Goal: Information Seeking & Learning: Understand process/instructions

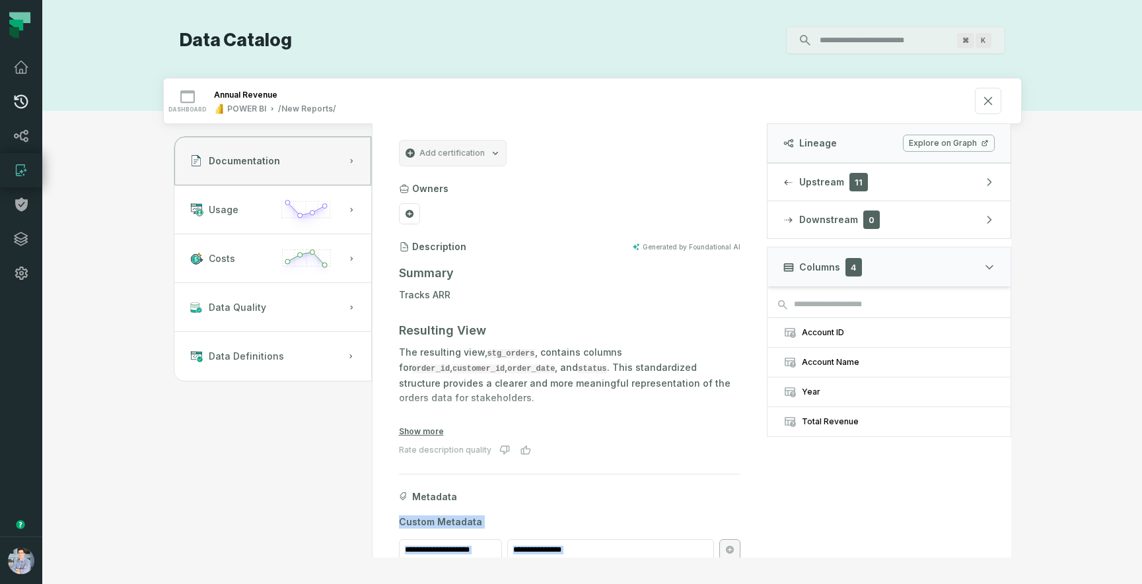
click at [11, 103] on link "Pull Requests" at bounding box center [21, 102] width 42 height 34
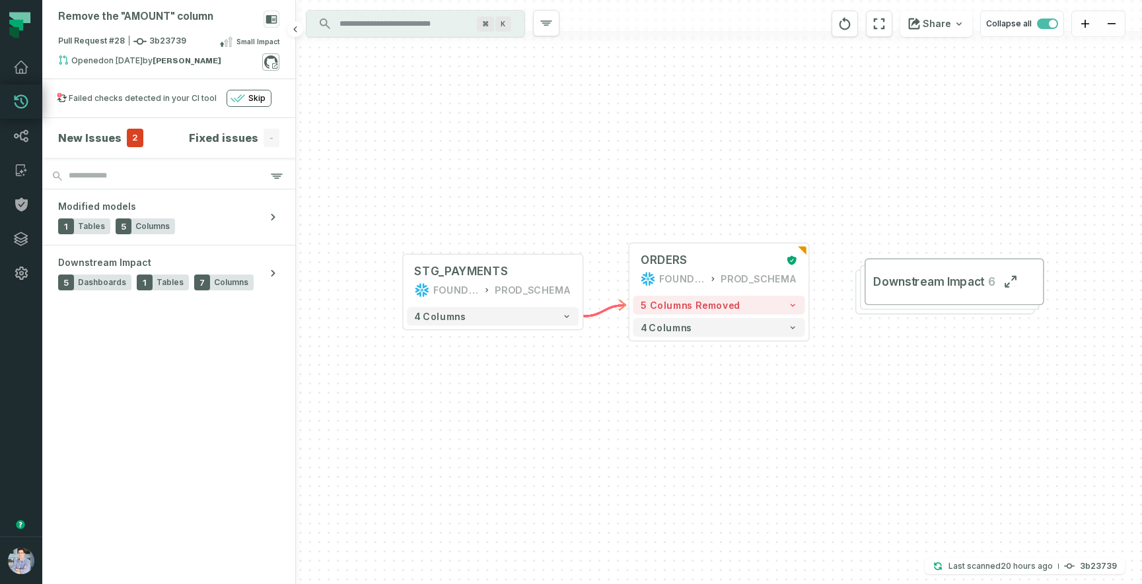
click at [270, 61] on icon at bounding box center [270, 61] width 17 height 17
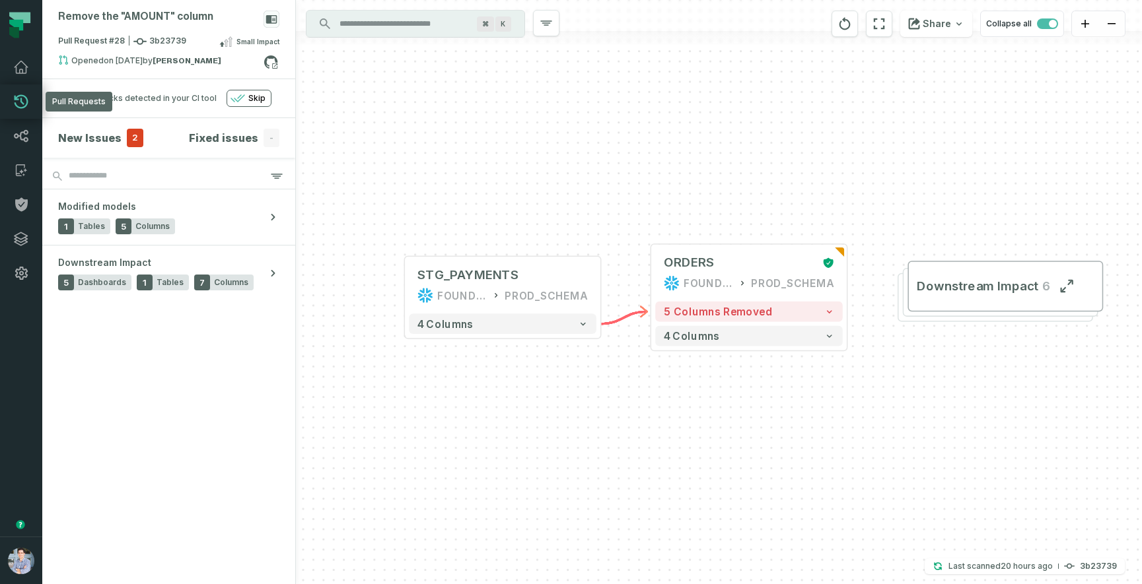
click at [18, 105] on icon at bounding box center [21, 102] width 16 height 16
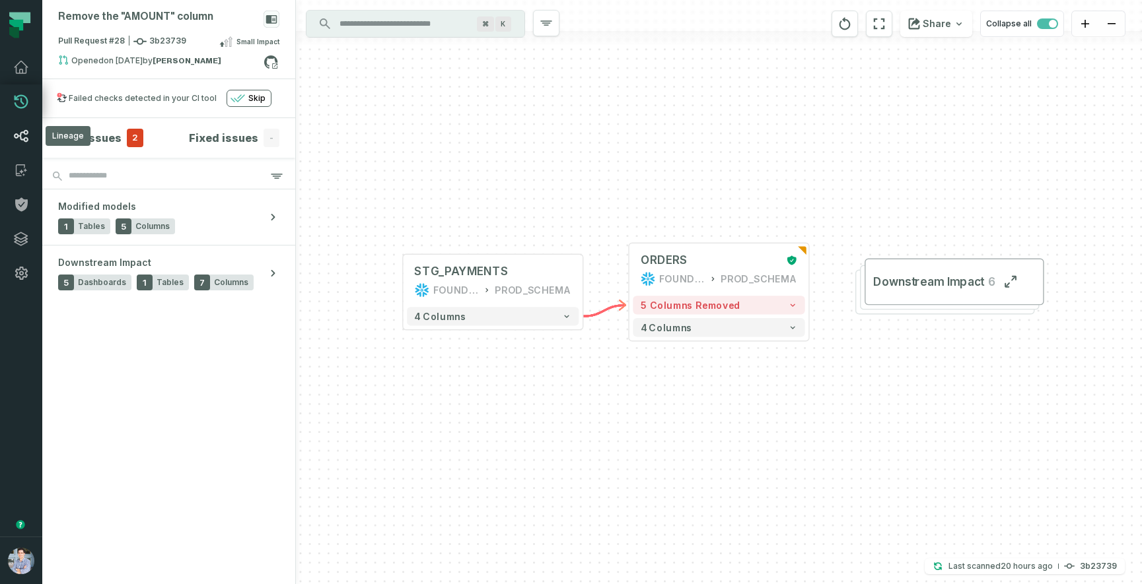
click at [19, 131] on icon at bounding box center [21, 136] width 16 height 16
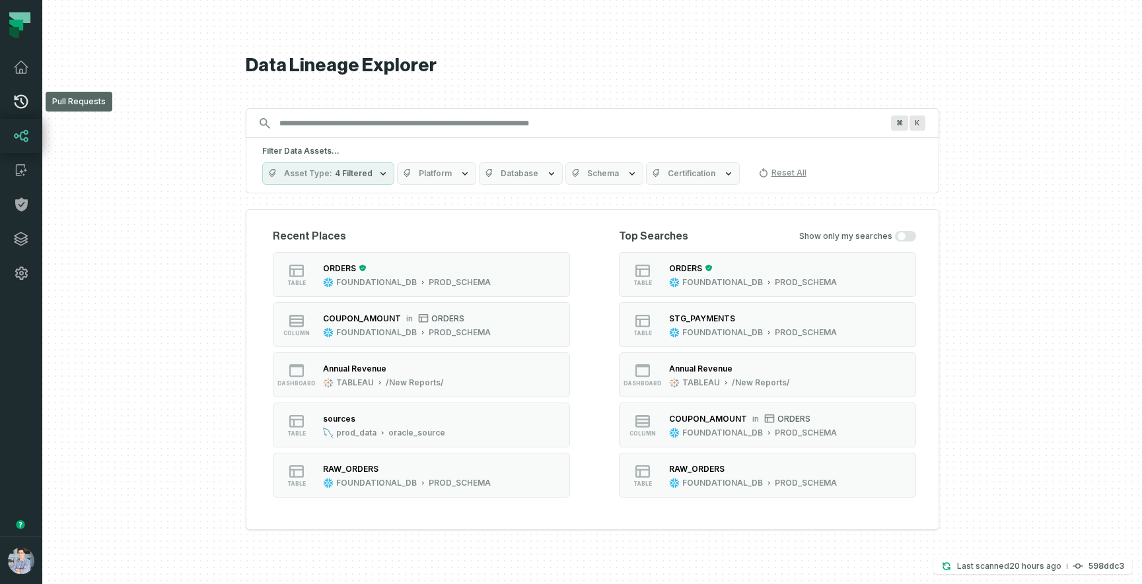
click at [22, 100] on icon at bounding box center [21, 102] width 16 height 16
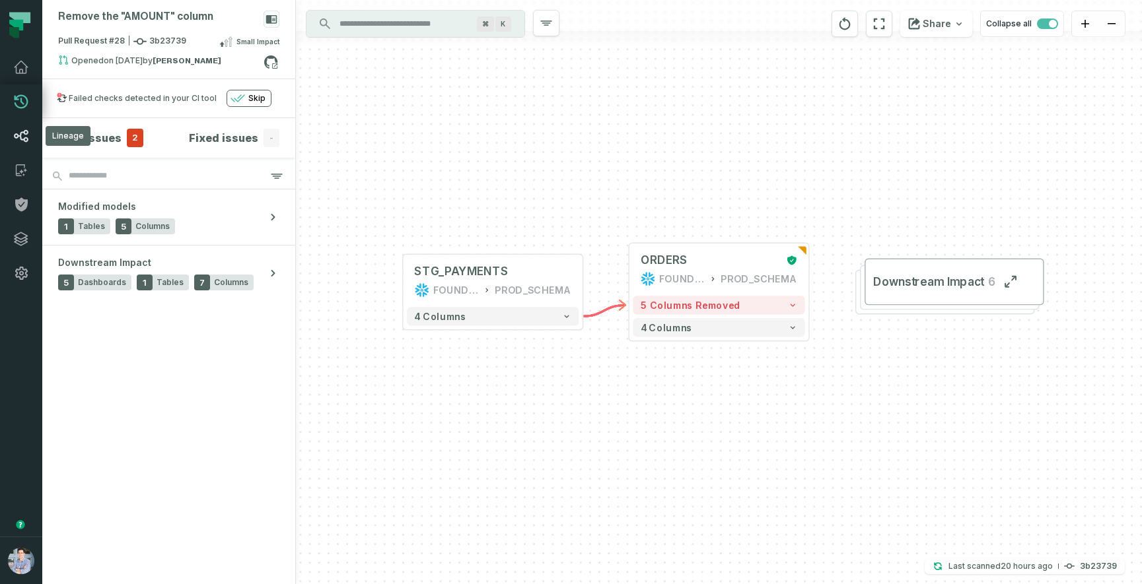
click at [21, 130] on icon at bounding box center [21, 136] width 16 height 16
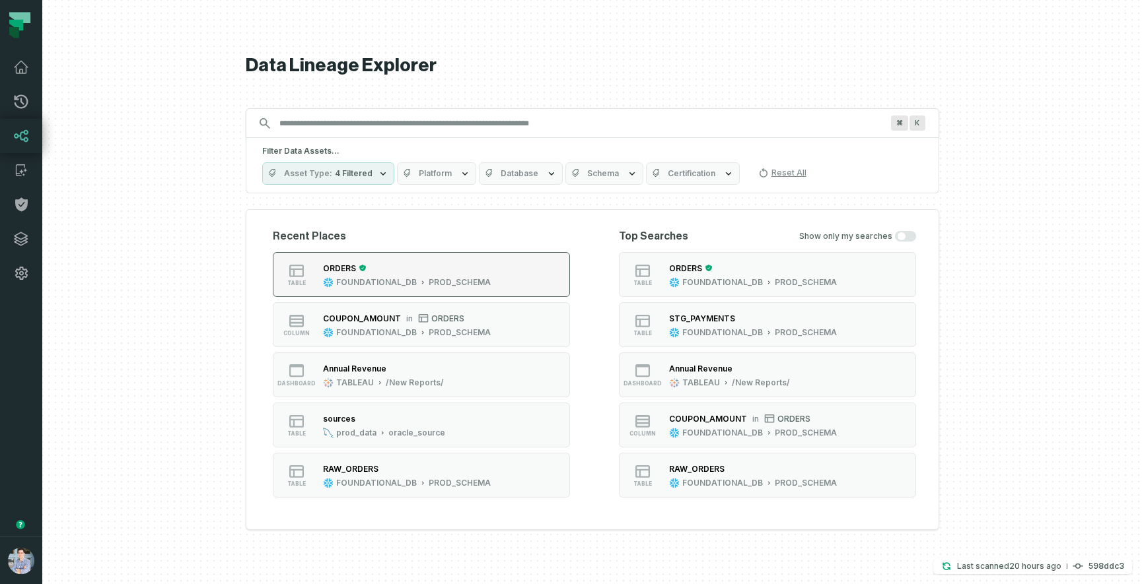
click at [507, 271] on button "table ORDERS FOUNDATIONAL_DB PROD_SCHEMA" at bounding box center [421, 274] width 297 height 45
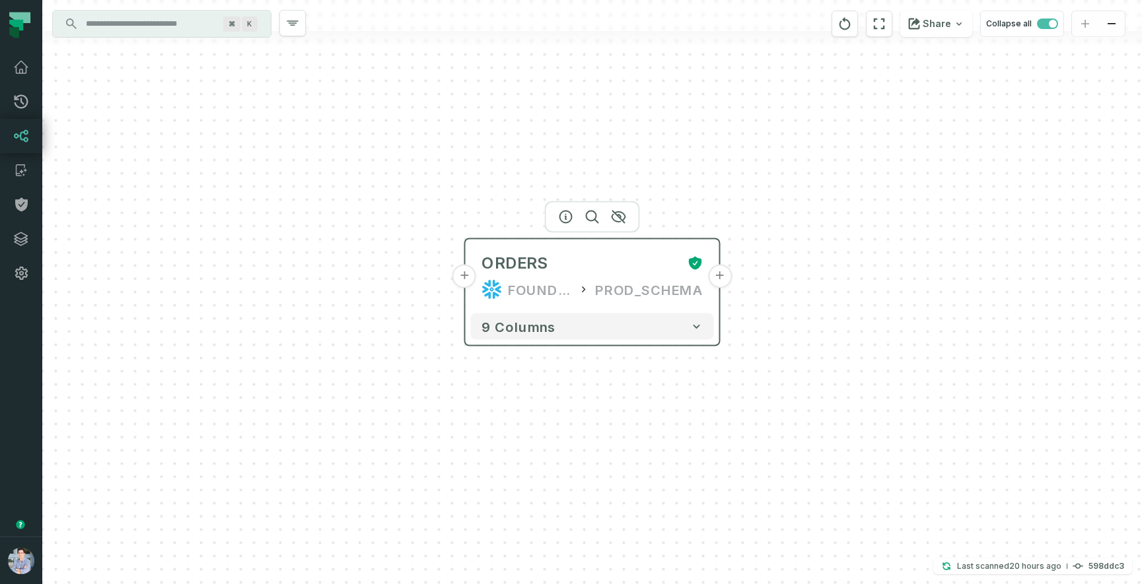
click at [726, 281] on button "+" at bounding box center [720, 277] width 24 height 24
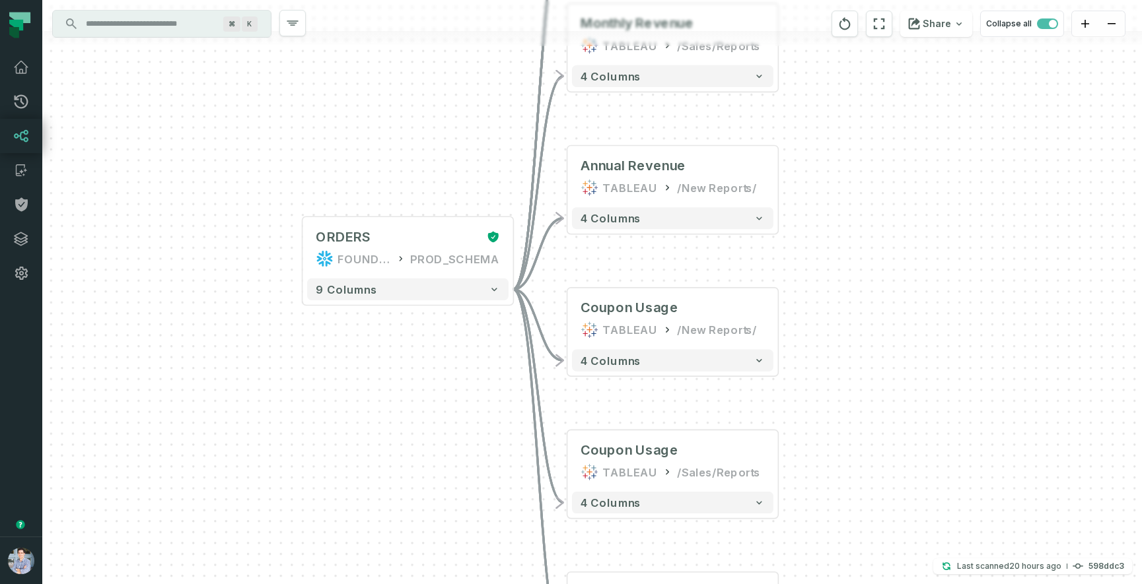
drag, startPoint x: 402, startPoint y: 426, endPoint x: 405, endPoint y: 384, distance: 41.8
click at [405, 384] on div "+ orders foundational view + 8 columns + Monthly Revenue TABLEAU /Sales/Reports…" at bounding box center [592, 292] width 1100 height 584
click at [386, 207] on div at bounding box center [407, 196] width 95 height 32
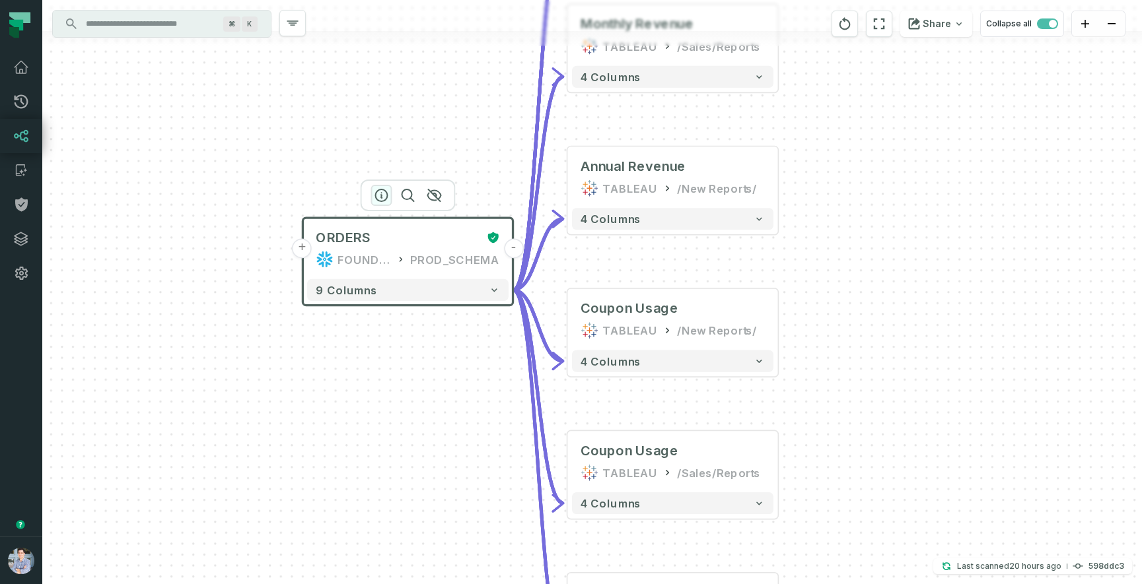
click at [383, 199] on icon "button" at bounding box center [381, 196] width 16 height 16
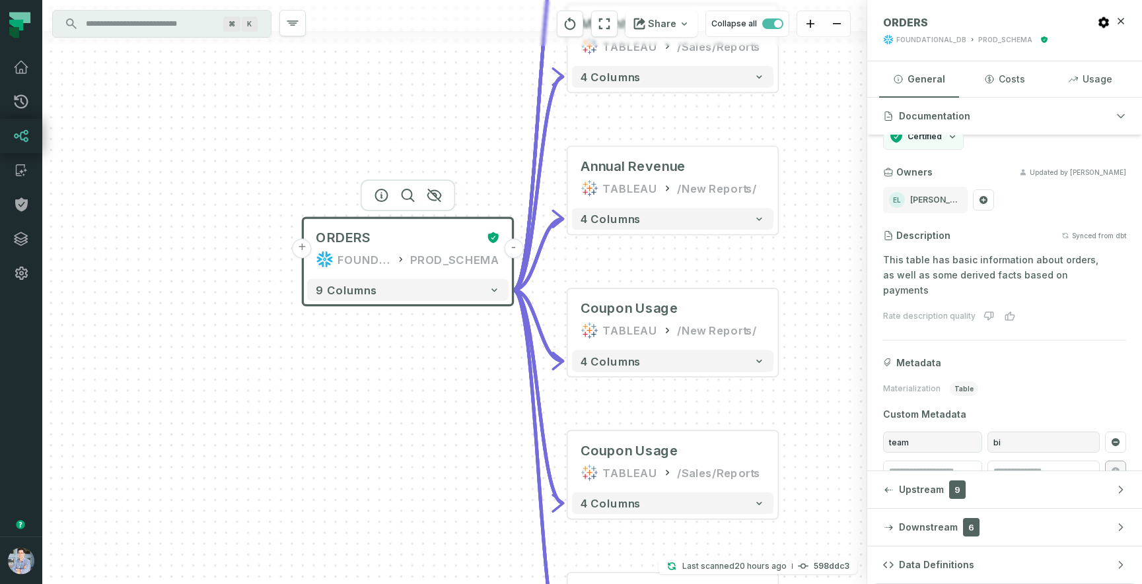
scroll to position [39, 0]
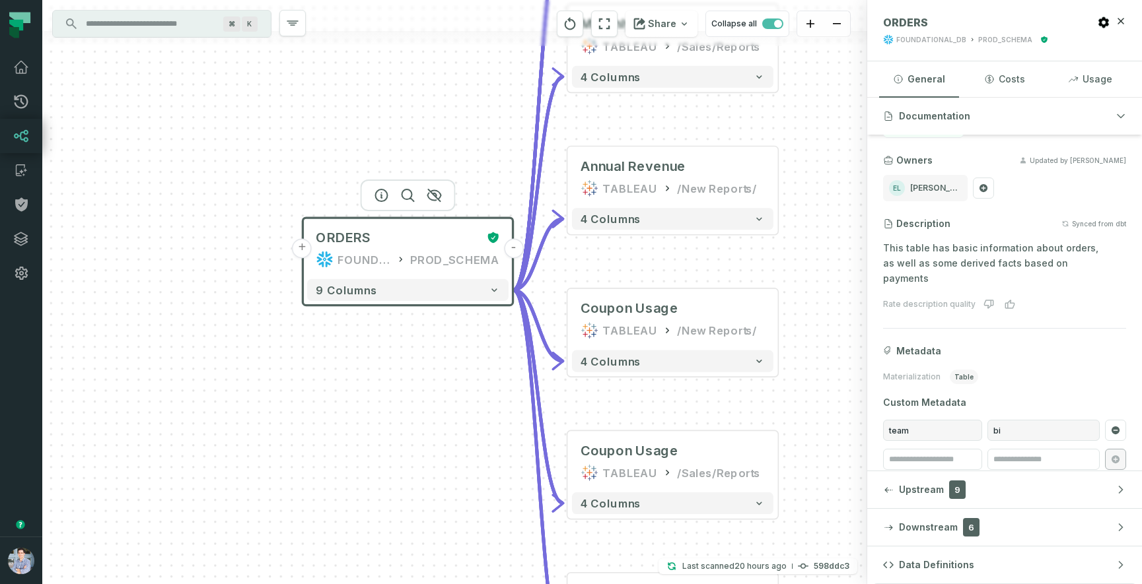
click at [306, 249] on button "+" at bounding box center [303, 249] width 20 height 20
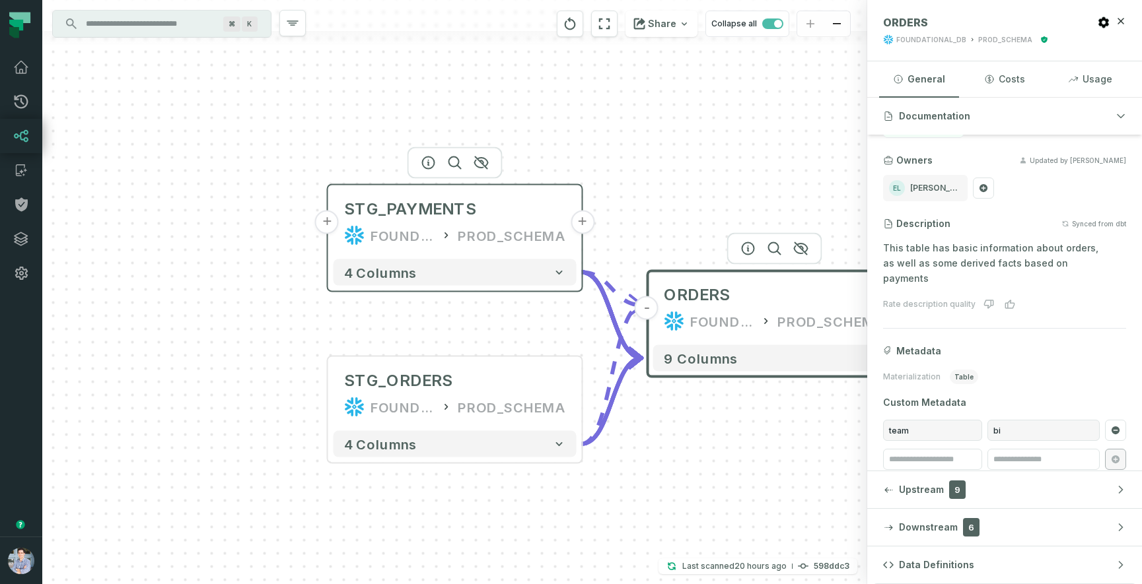
click at [328, 235] on header "+ STG_PAYMENTS FOUNDATIONAL_DB PROD_SCHEMA +" at bounding box center [455, 220] width 254 height 69
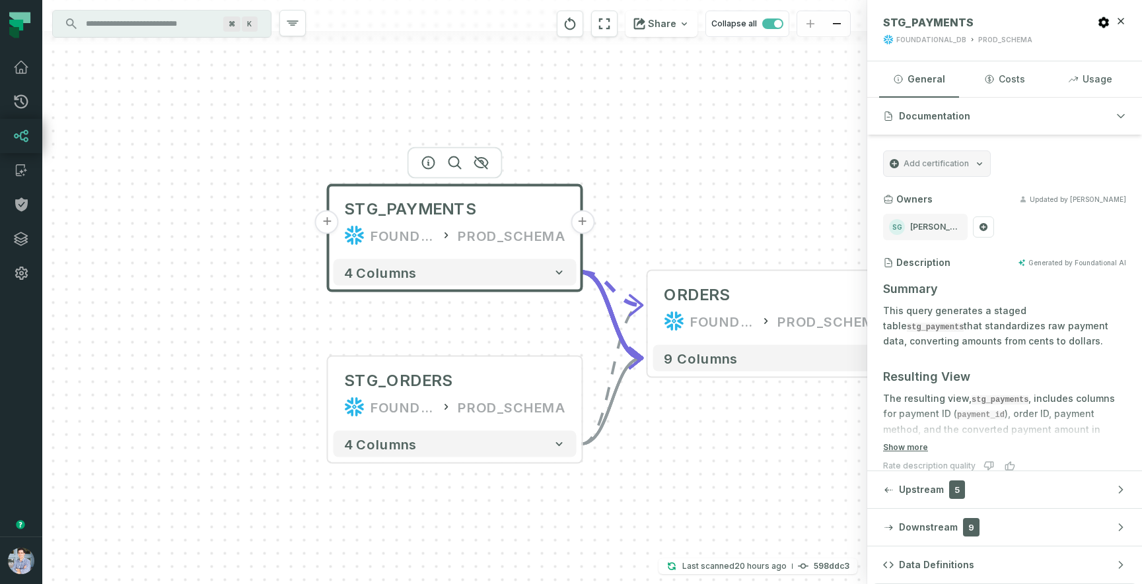
click at [328, 230] on button "+" at bounding box center [327, 223] width 24 height 24
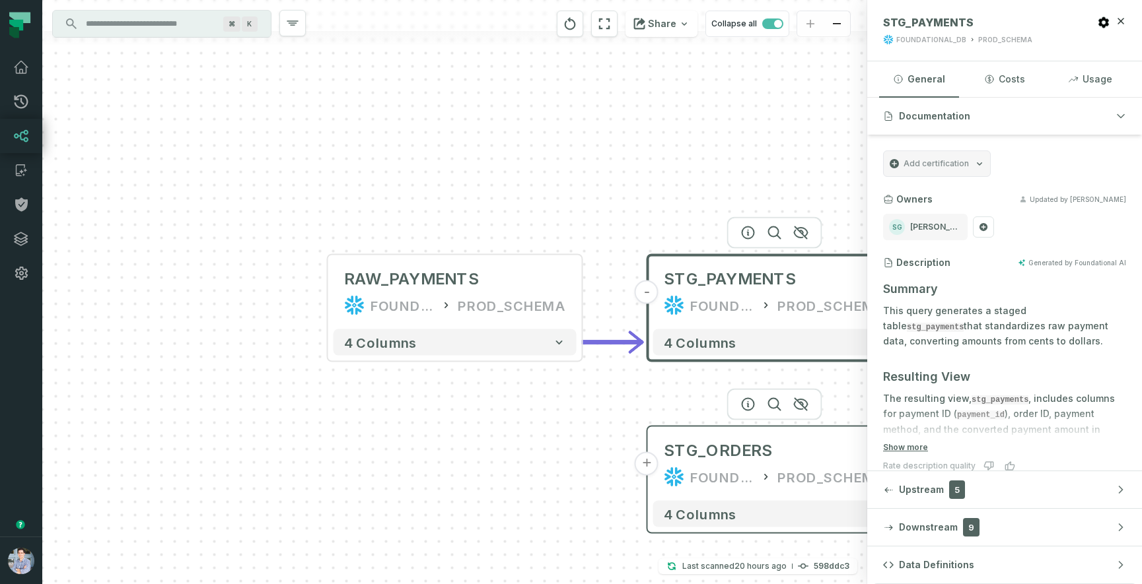
click at [649, 468] on button "+" at bounding box center [647, 464] width 24 height 24
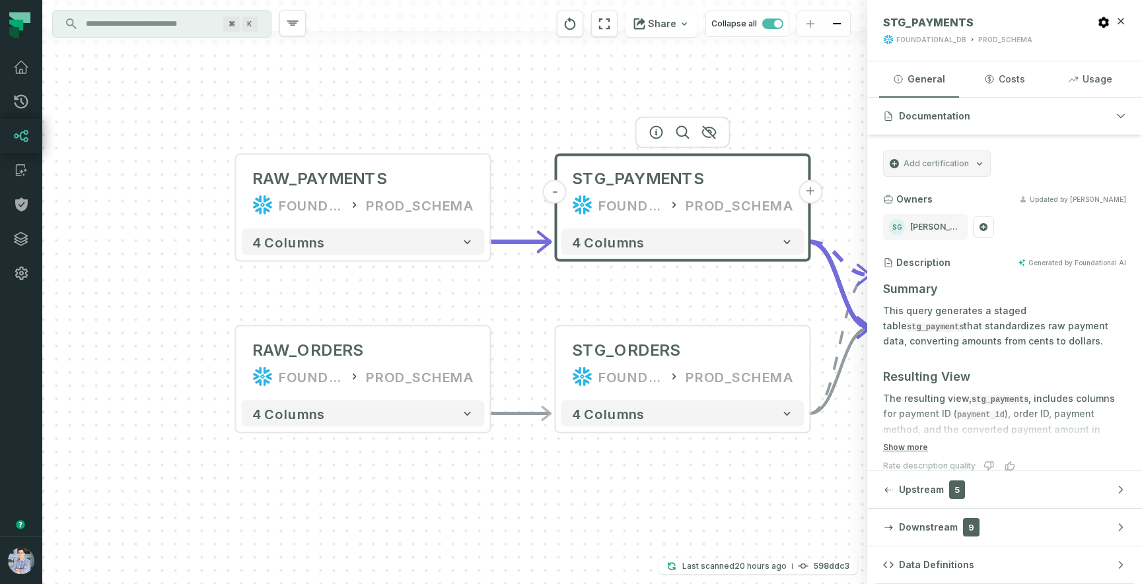
drag, startPoint x: 648, startPoint y: 495, endPoint x: 556, endPoint y: 567, distance: 116.2
click at [556, 567] on div "+ RAW_ORDERS FOUNDATIONAL_DB PROD_SCHEMA - 4 columns + RAW_PAYMENTS FOUNDATIONA…" at bounding box center [454, 292] width 825 height 584
click at [236, 199] on button "+" at bounding box center [235, 192] width 24 height 24
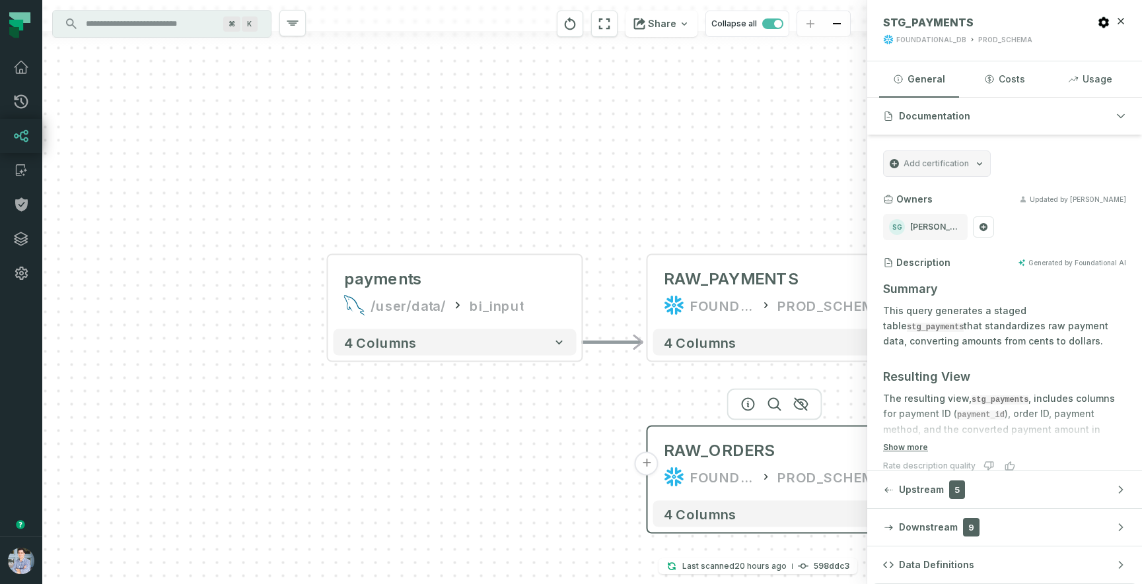
click at [647, 470] on button "+" at bounding box center [647, 464] width 24 height 24
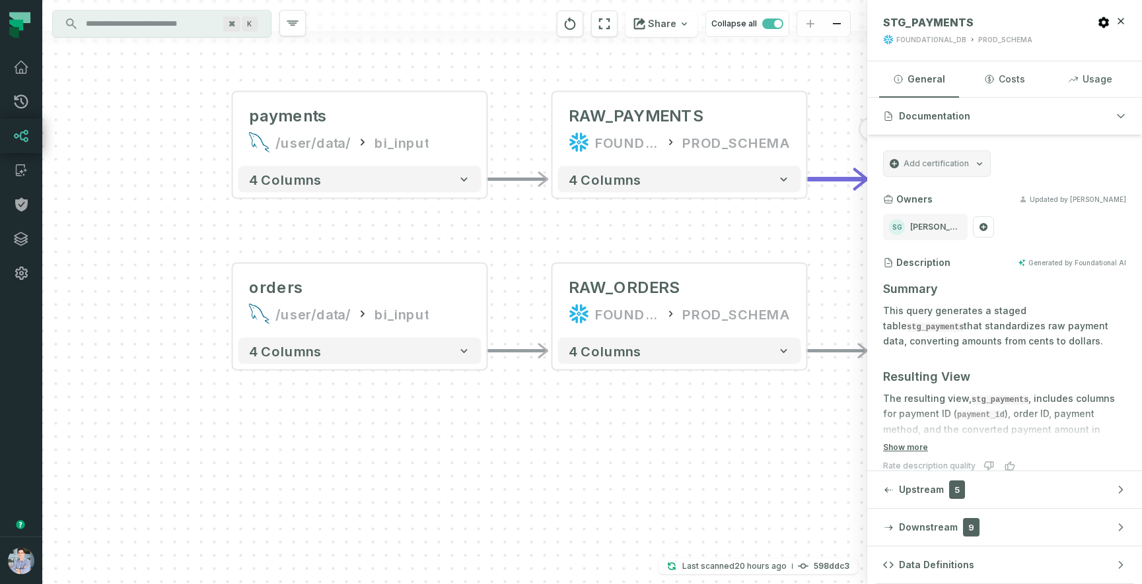
drag, startPoint x: 662, startPoint y: 477, endPoint x: 518, endPoint y: 494, distance: 145.0
click at [518, 493] on div "+ orders /user/data/ bi_input - 4 columns + payments /user/data/ bi_input - 4 c…" at bounding box center [454, 292] width 825 height 584
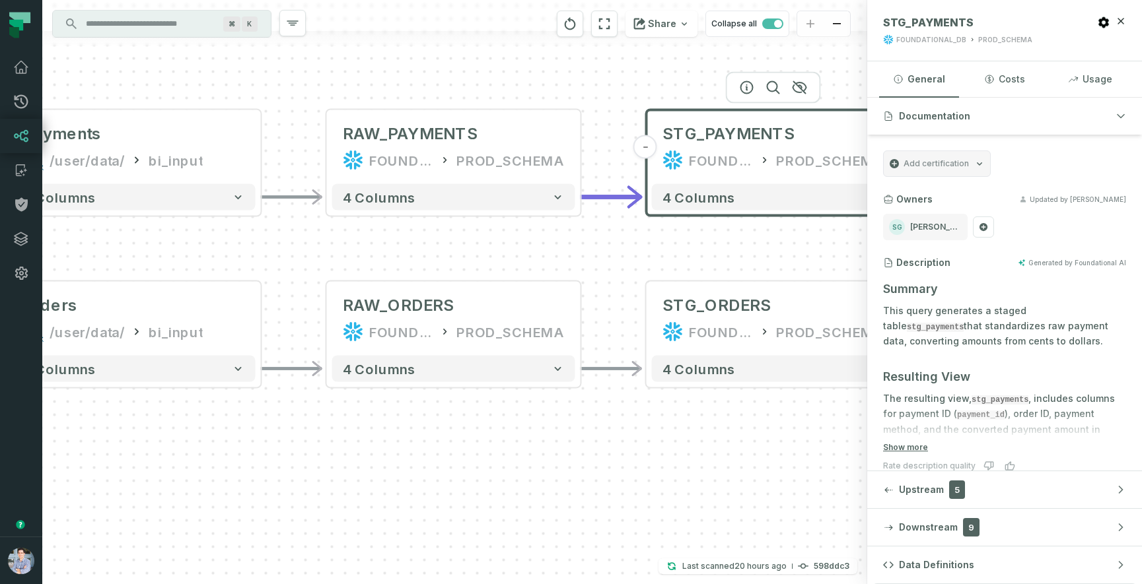
drag, startPoint x: 720, startPoint y: 508, endPoint x: 433, endPoint y: 515, distance: 287.4
click at [433, 515] on div "+ orders /user/data/ bi_input - 4 columns + payments /user/data/ bi_input - 4 c…" at bounding box center [454, 292] width 825 height 584
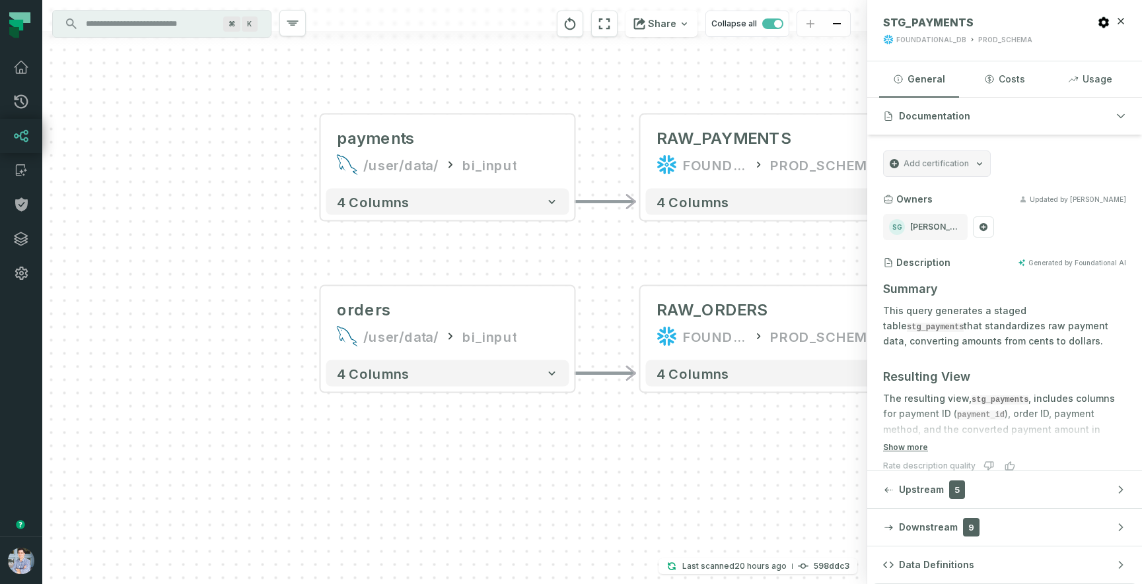
drag, startPoint x: 433, startPoint y: 515, endPoint x: 852, endPoint y: 524, distance: 419.4
click at [852, 524] on div "+ orders /user/data/ bi_input - 4 columns + payments /user/data/ bi_input - 4 c…" at bounding box center [454, 292] width 825 height 584
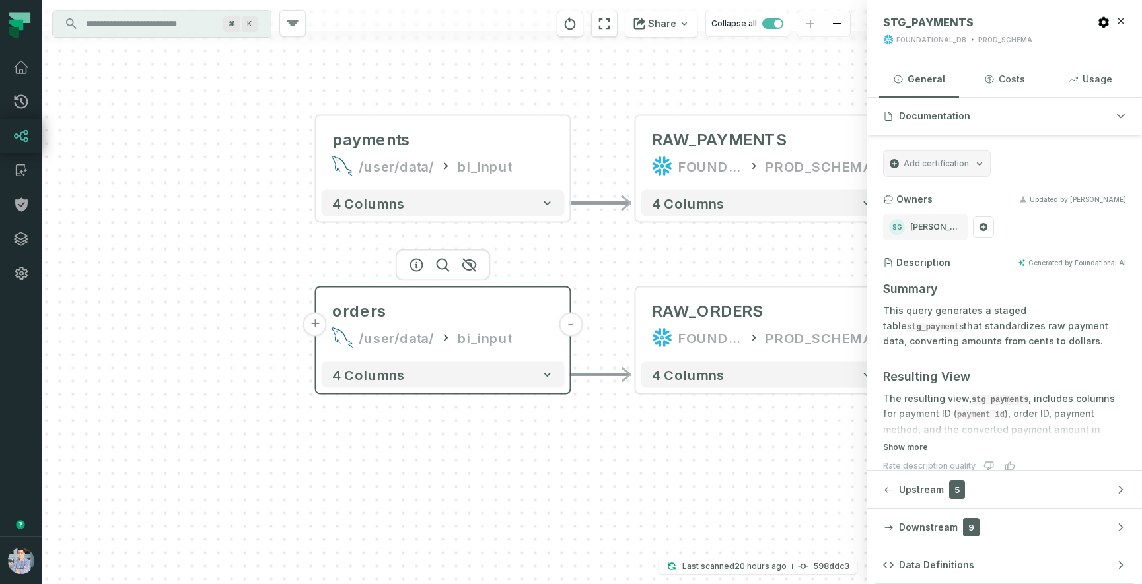
click at [314, 325] on button "+" at bounding box center [315, 325] width 24 height 24
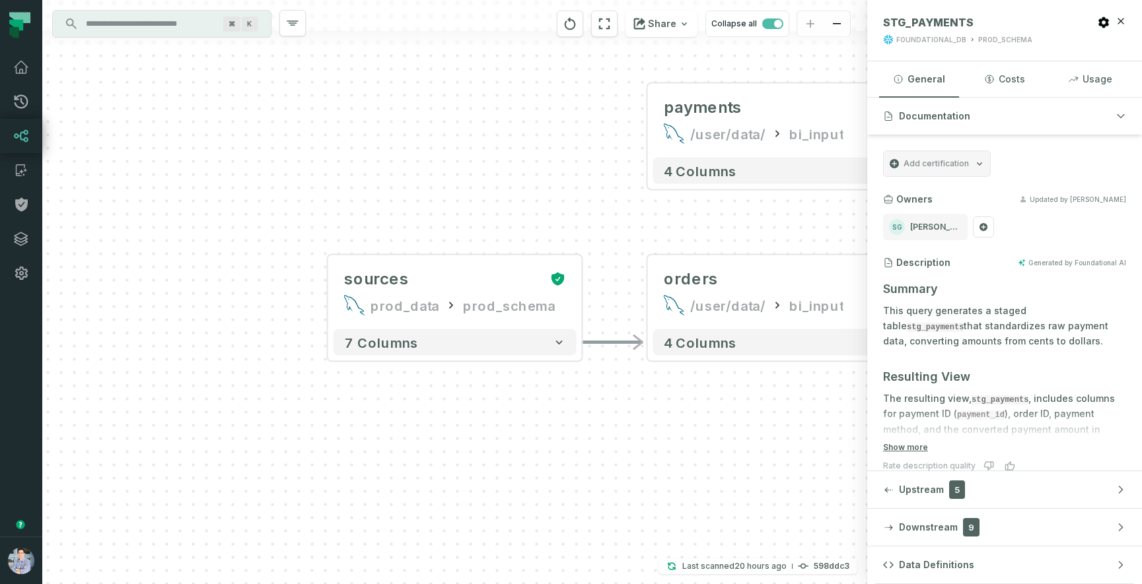
click at [643, 125] on div "+ sources prod_data prod_schema + 7 columns - orders /user/data/ bi_input - 4 c…" at bounding box center [454, 292] width 825 height 584
click at [649, 123] on button "+" at bounding box center [647, 121] width 24 height 24
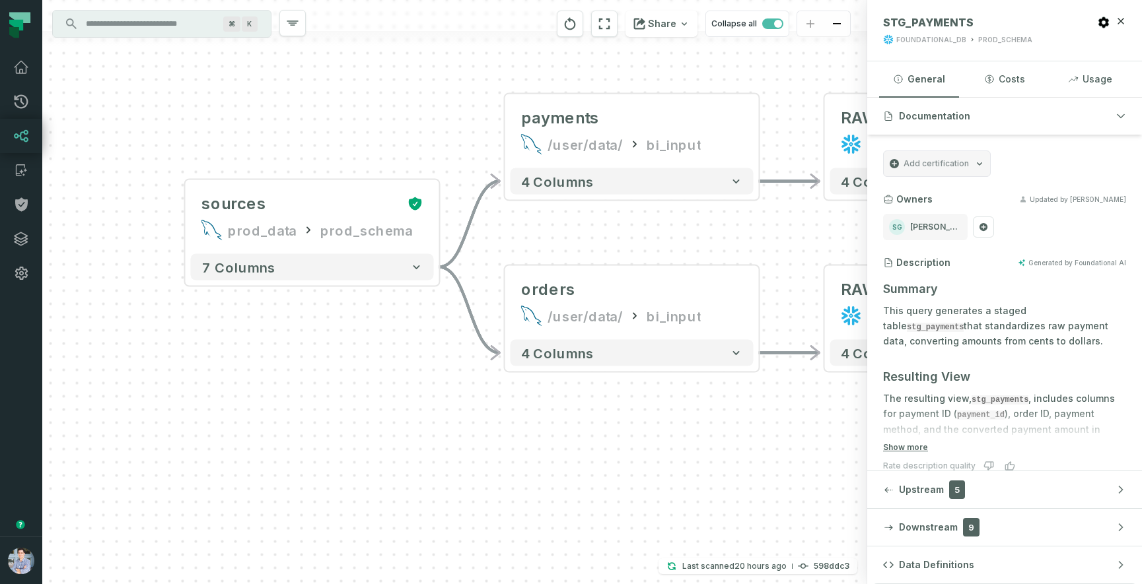
drag, startPoint x: 632, startPoint y: 502, endPoint x: 341, endPoint y: 530, distance: 292.6
click at [341, 530] on div "+ sources prod_data prod_schema - 7 columns - orders /user/data/ bi_input - 4 c…" at bounding box center [454, 292] width 825 height 584
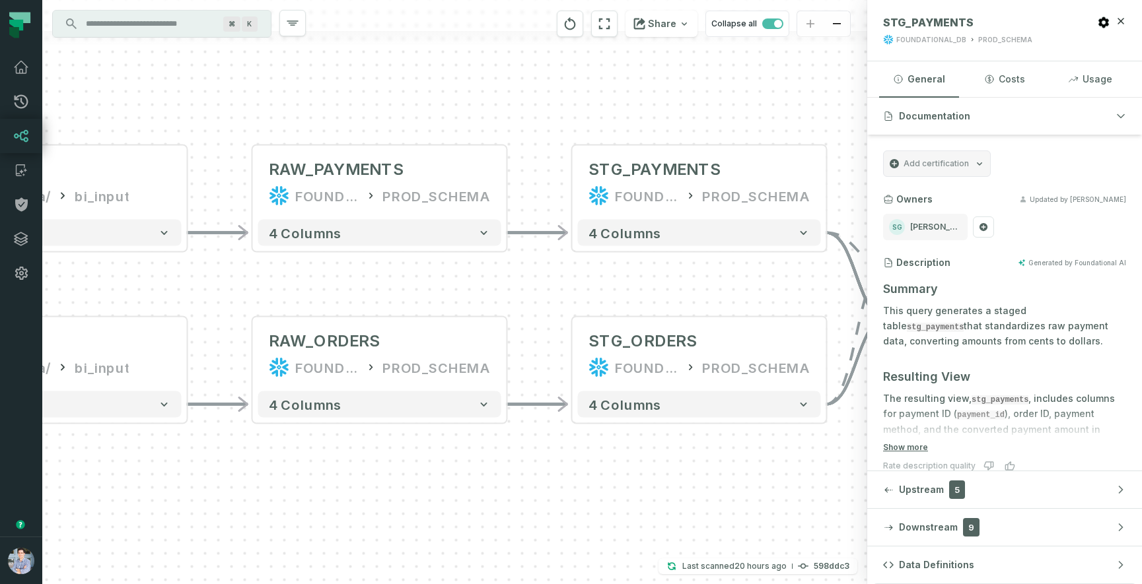
drag, startPoint x: 658, startPoint y: 524, endPoint x: 236, endPoint y: 559, distance: 423.4
click at [236, 559] on div "+ sources prod_data prod_schema - 7 columns - orders /user/data/ bi_input - 4 c…" at bounding box center [454, 292] width 825 height 584
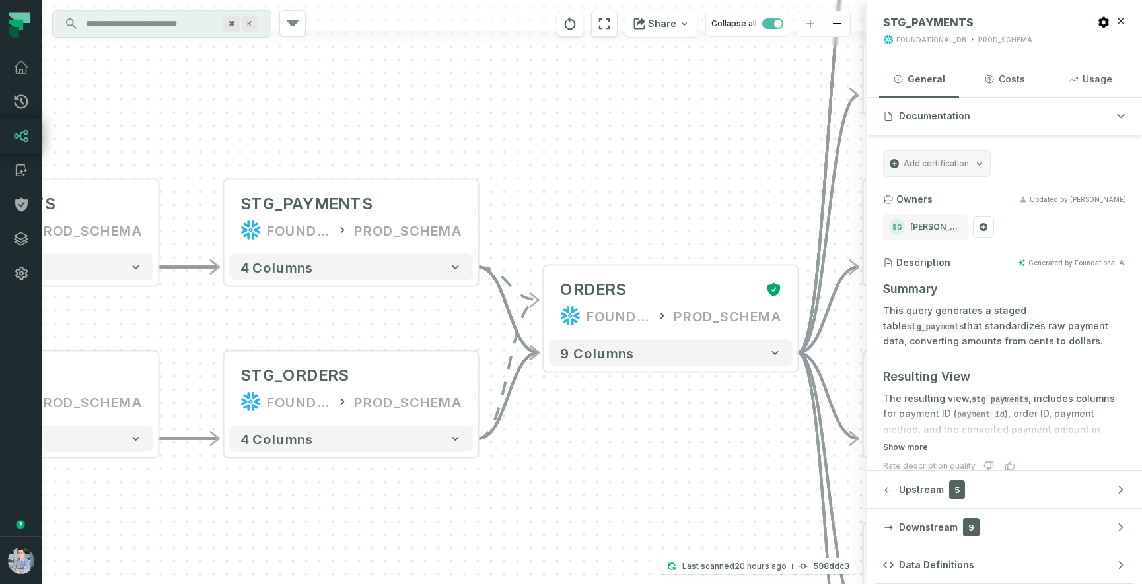
drag, startPoint x: 649, startPoint y: 526, endPoint x: 300, endPoint y: 560, distance: 349.7
click at [300, 560] on div "+ sources prod_data prod_schema - 7 columns - orders /user/data/ bi_input - 4 c…" at bounding box center [454, 292] width 825 height 584
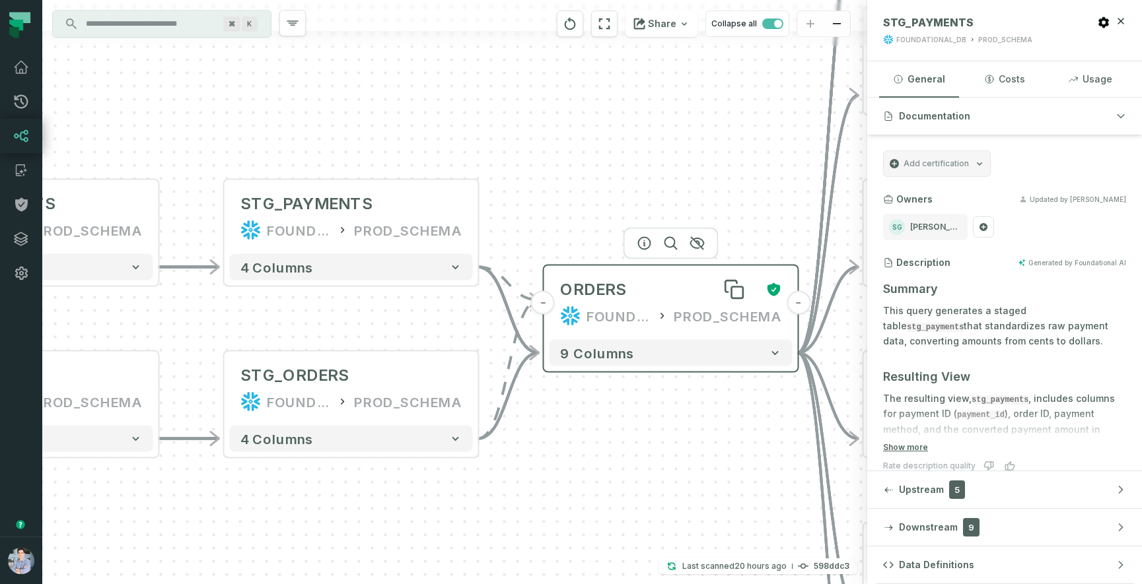
click at [666, 299] on div "ORDERS" at bounding box center [657, 289] width 195 height 21
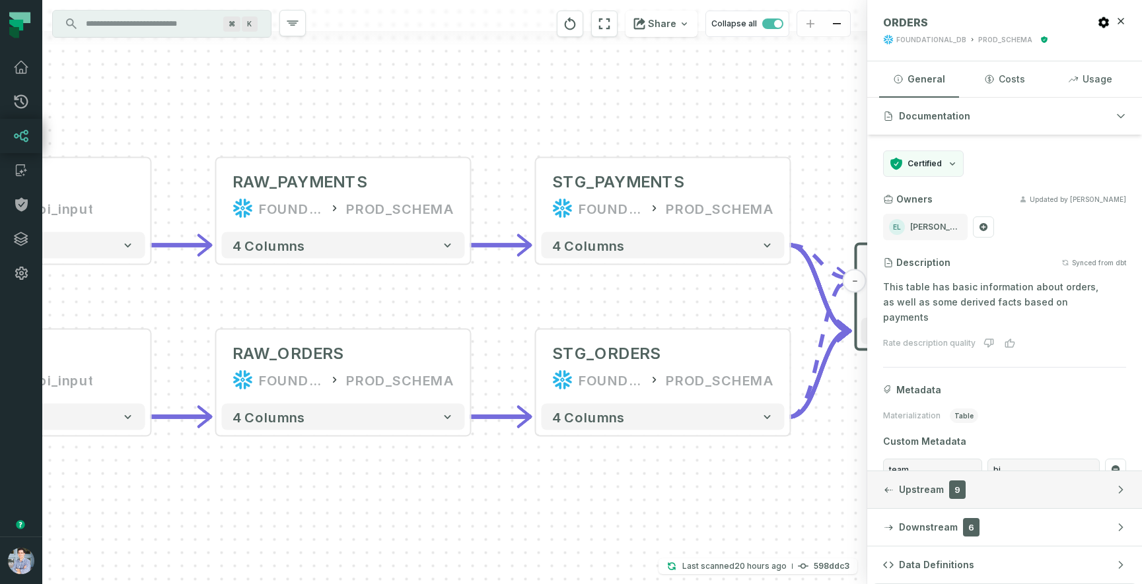
drag, startPoint x: 569, startPoint y: 518, endPoint x: 881, endPoint y: 497, distance: 312.5
click at [881, 497] on div "+ sources prod_data prod_schema - 7 columns - orders /user/data/ bi_input - 4 c…" at bounding box center [592, 292] width 1100 height 584
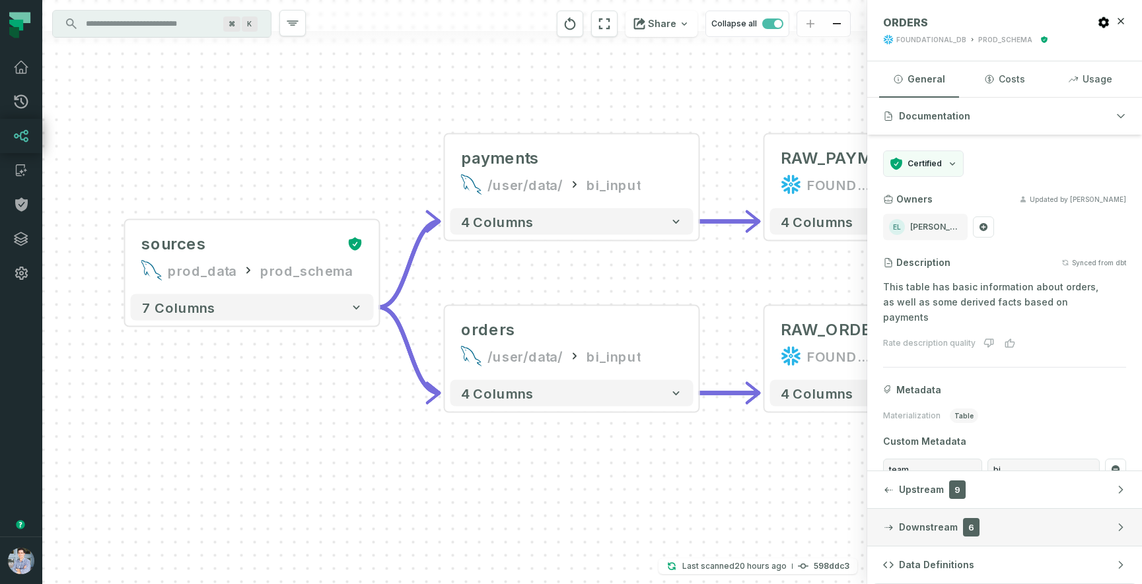
drag, startPoint x: 464, startPoint y: 538, endPoint x: 1012, endPoint y: 514, distance: 548.6
click at [1012, 514] on div "+ sources prod_data prod_schema - 7 columns - orders /user/data/ bi_input - 4 c…" at bounding box center [592, 292] width 1100 height 584
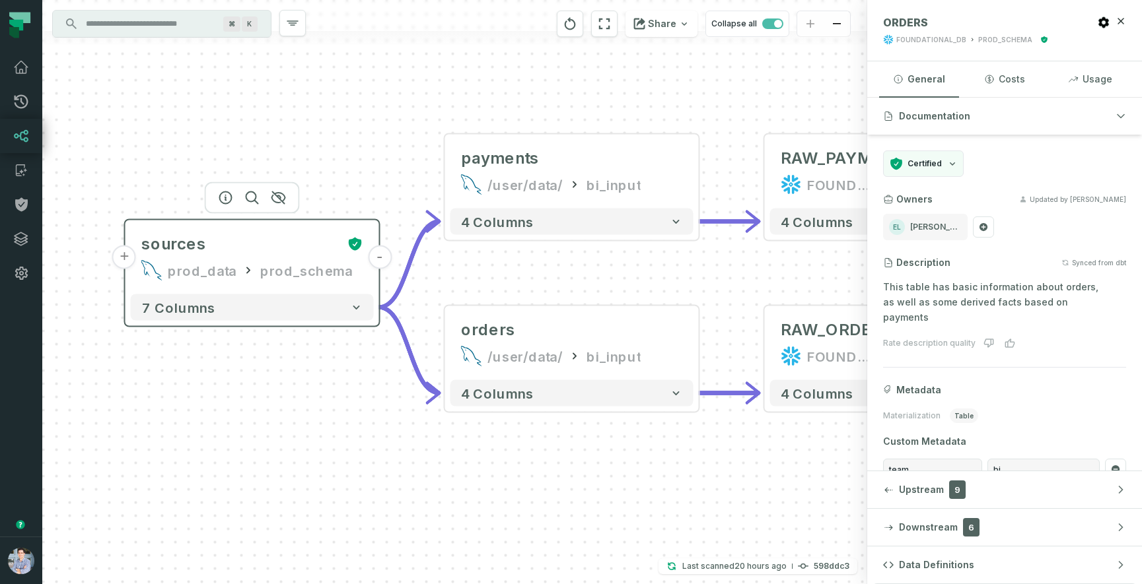
click at [129, 261] on button "+" at bounding box center [124, 258] width 24 height 24
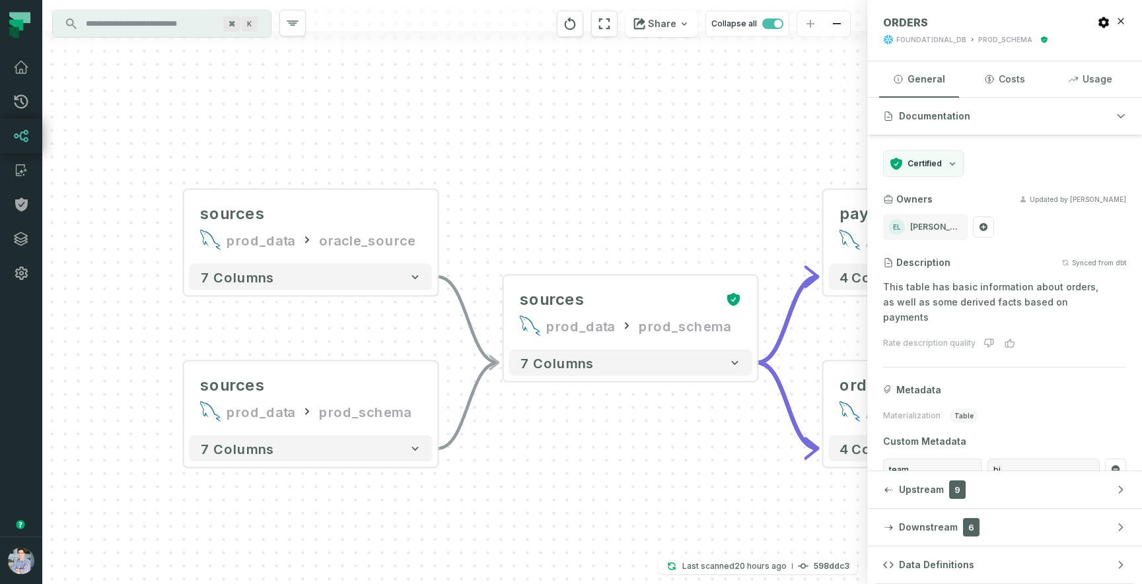
drag, startPoint x: 721, startPoint y: 483, endPoint x: 440, endPoint y: 491, distance: 280.8
click at [440, 491] on div "sources prod_data oracle_source - 7 columns sources prod_data prod_schema - 7 c…" at bounding box center [454, 292] width 825 height 584
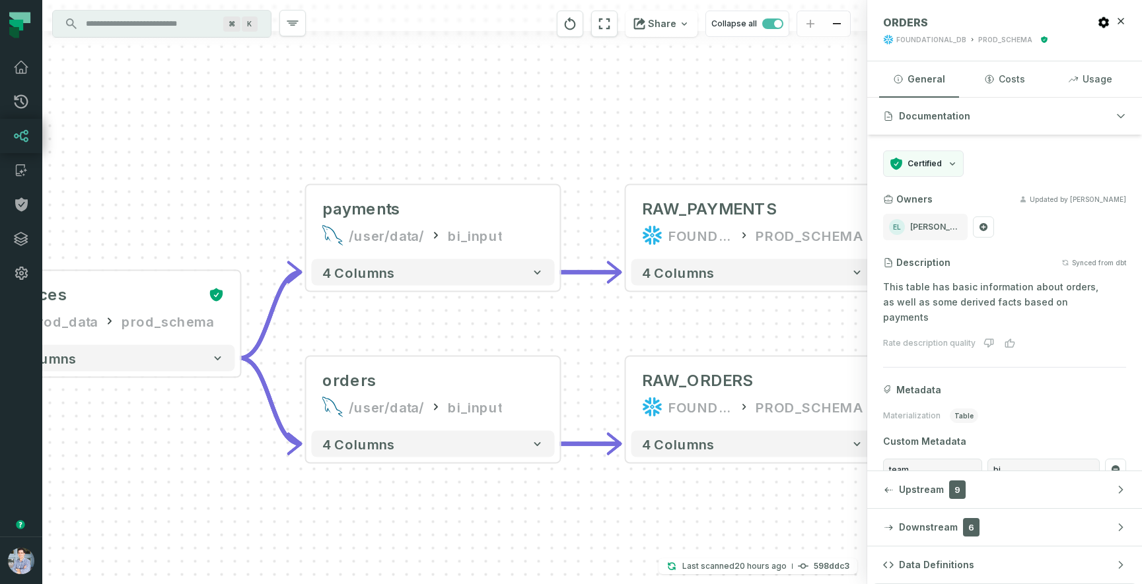
drag, startPoint x: 578, startPoint y: 508, endPoint x: 197, endPoint y: 500, distance: 380.5
click at [197, 500] on div "sources prod_data oracle_source - 7 columns sources prod_data prod_schema - 7 c…" at bounding box center [454, 292] width 825 height 584
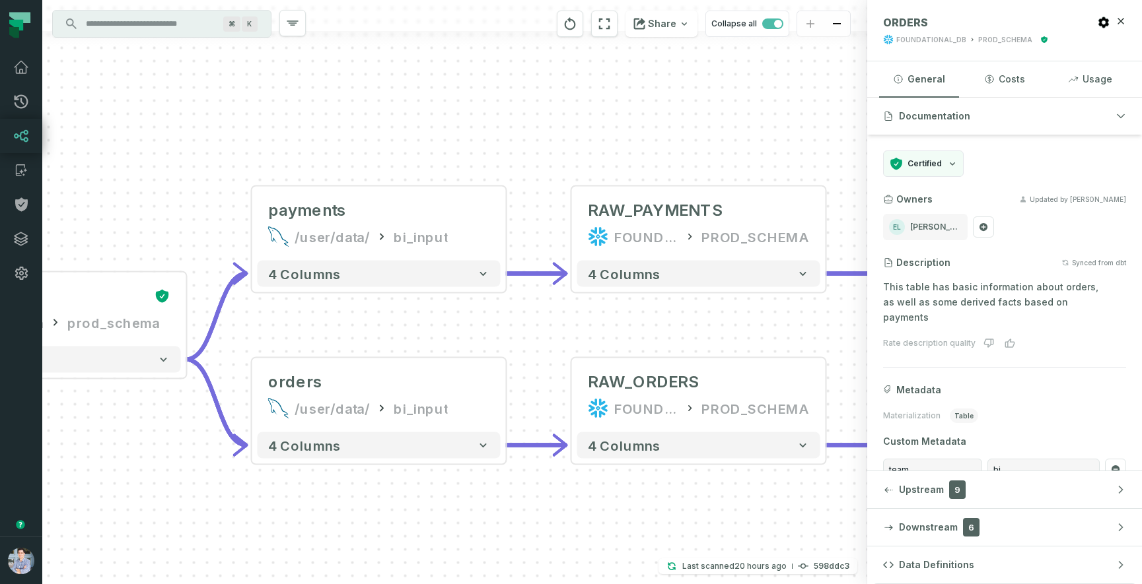
drag, startPoint x: 590, startPoint y: 529, endPoint x: 215, endPoint y: 530, distance: 375.1
click at [215, 530] on div "sources prod_data oracle_source - 7 columns sources prod_data prod_schema - 7 c…" at bounding box center [454, 292] width 825 height 584
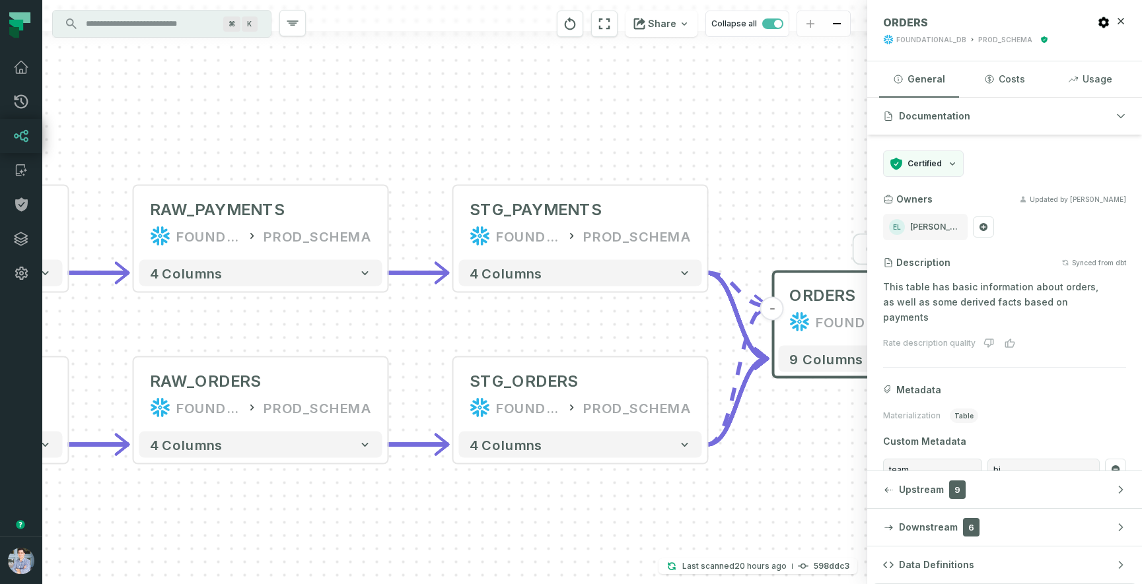
drag, startPoint x: 468, startPoint y: 562, endPoint x: 192, endPoint y: 560, distance: 276.7
click at [192, 560] on div "sources prod_data oracle_source - 7 columns sources prod_data prod_schema - 7 c…" at bounding box center [454, 292] width 825 height 584
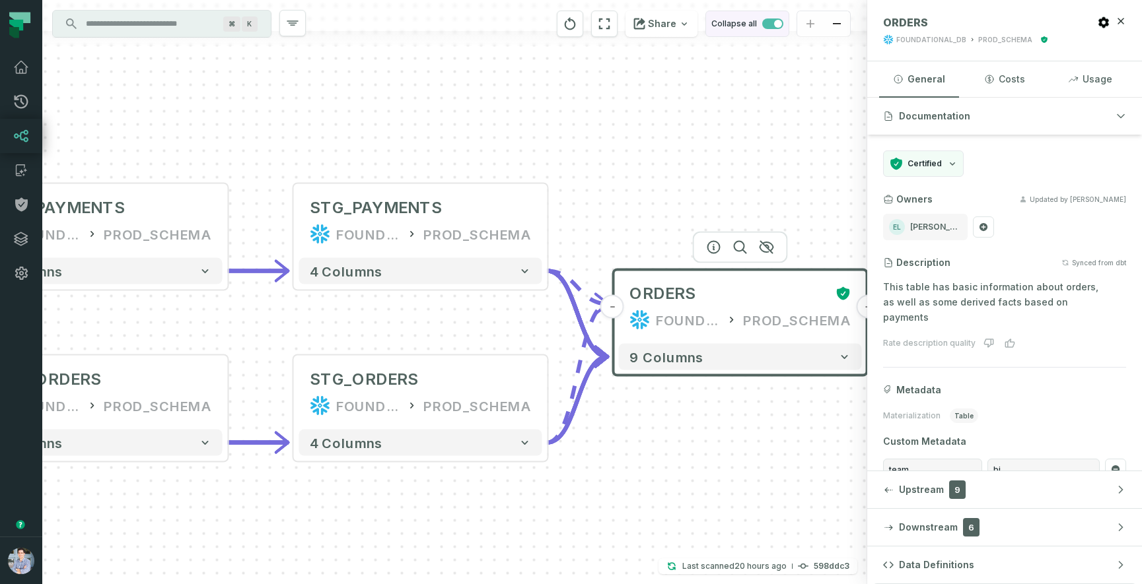
click at [767, 28] on span "button" at bounding box center [772, 23] width 21 height 11
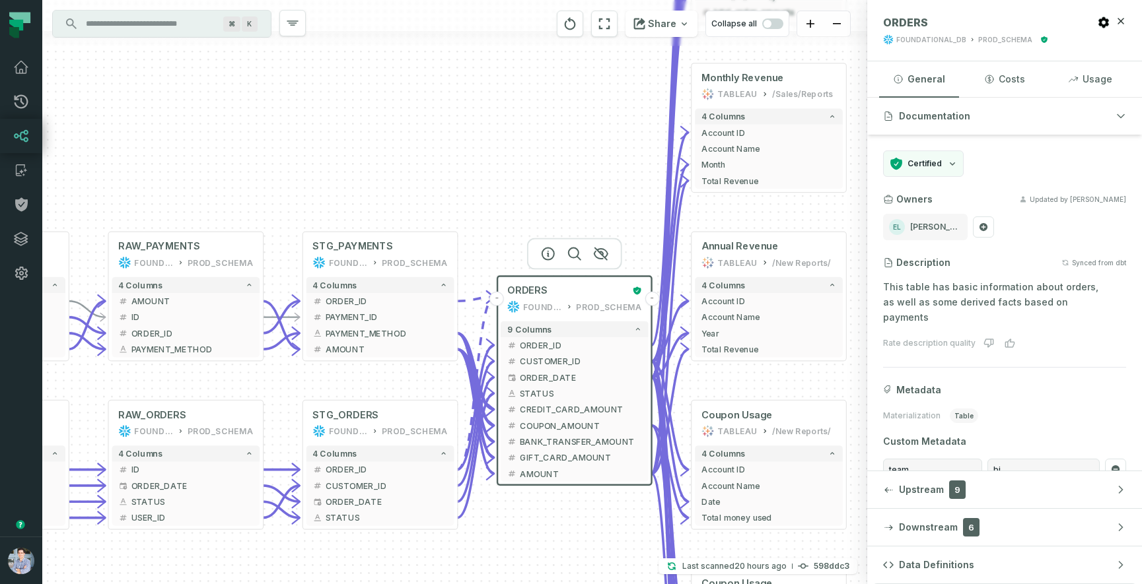
drag, startPoint x: 738, startPoint y: 131, endPoint x: 497, endPoint y: 158, distance: 243.3
click at [497, 158] on div "sources prod_data oracle_source - 7 columns ID - date - status - user_id - orde…" at bounding box center [454, 292] width 825 height 584
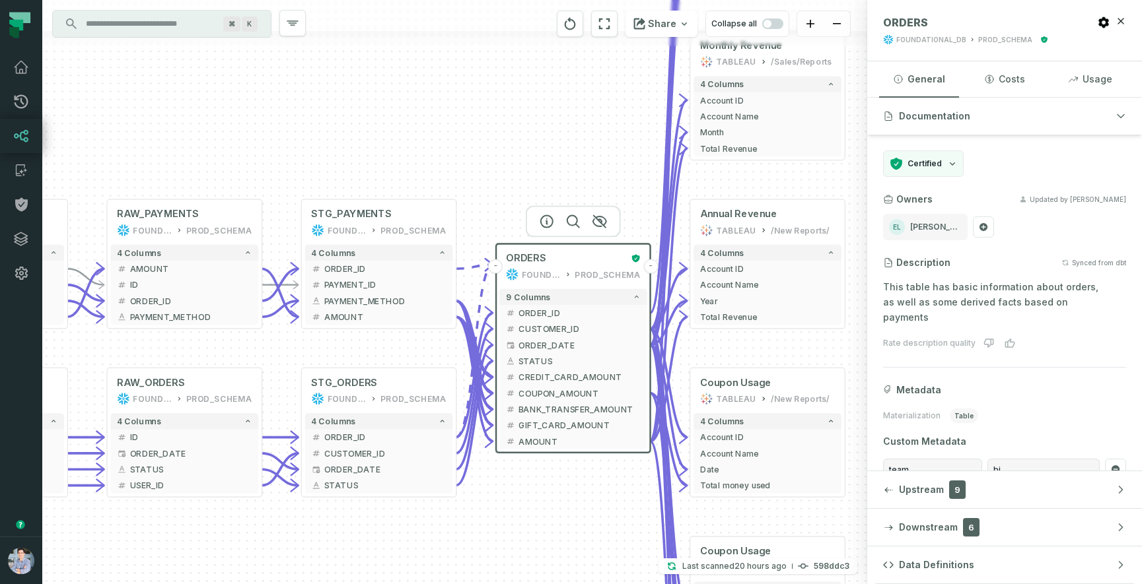
drag, startPoint x: 826, startPoint y: 234, endPoint x: 907, endPoint y: 182, distance: 96.9
click at [907, 182] on div "sources prod_data oracle_source - 7 columns ID - date - status - user_id - orde…" at bounding box center [592, 292] width 1100 height 584
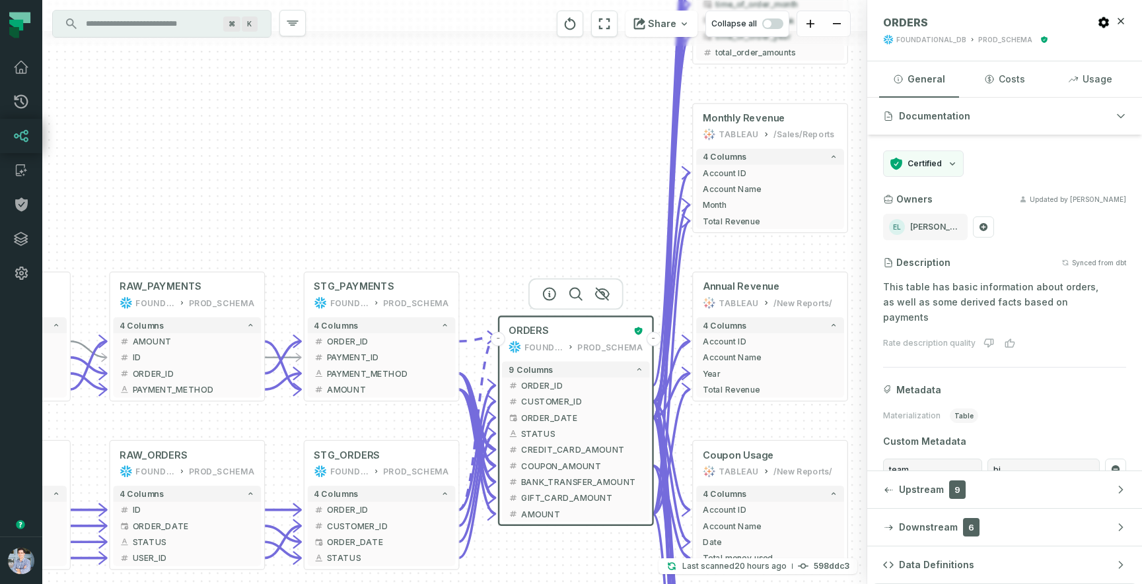
drag, startPoint x: 499, startPoint y: 122, endPoint x: 505, endPoint y: 195, distance: 74.2
click at [505, 195] on div "sources prod_data oracle_source - 7 columns ID - date - status - user_id - orde…" at bounding box center [454, 292] width 825 height 584
click at [775, 24] on span "button" at bounding box center [772, 23] width 21 height 11
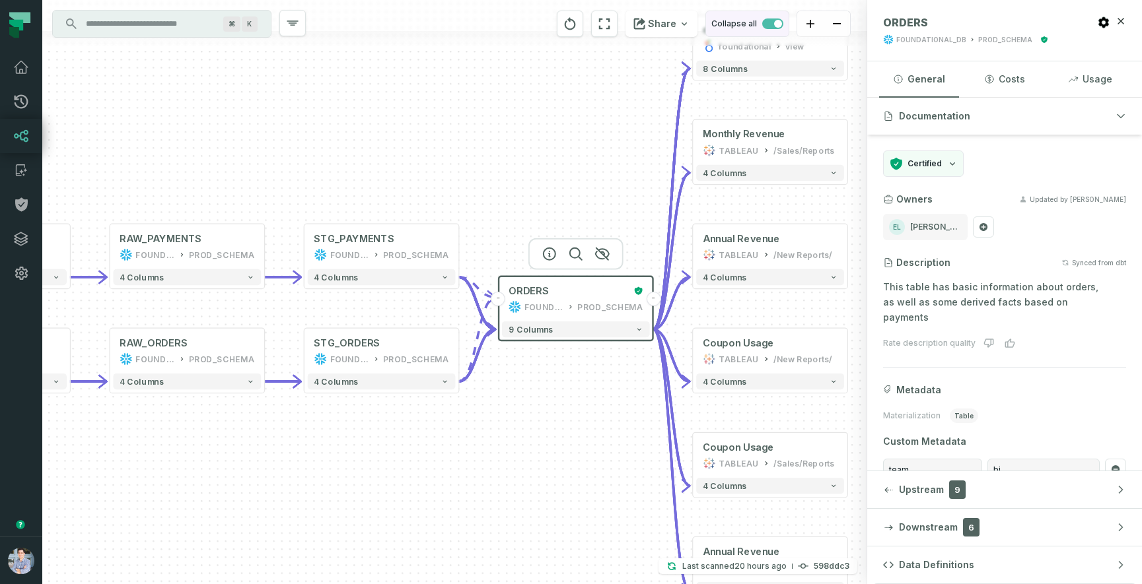
click at [775, 24] on span "button" at bounding box center [778, 24] width 8 height 8
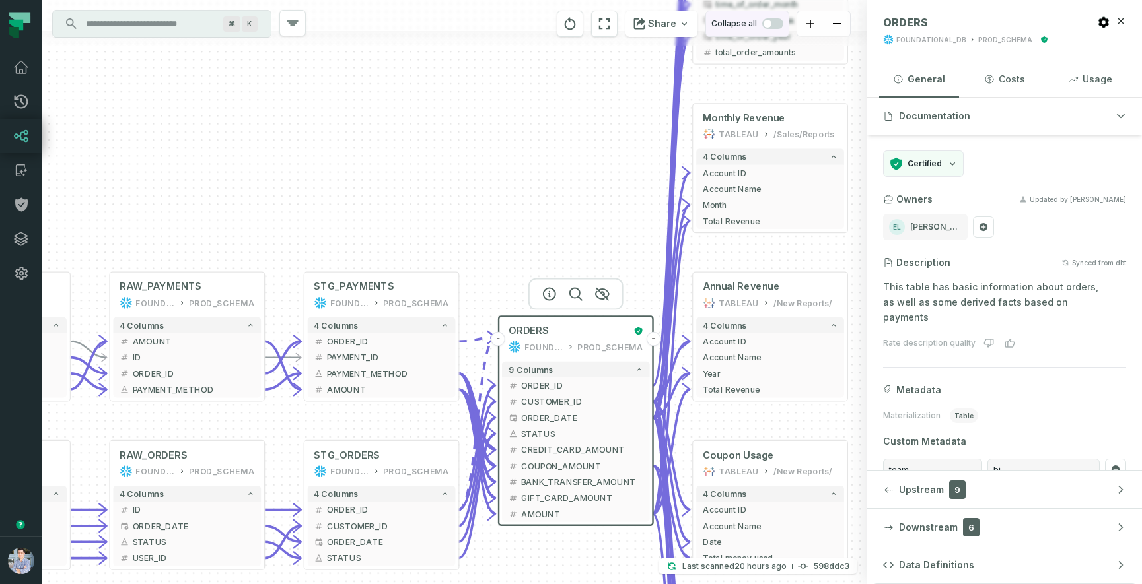
click at [775, 25] on span "button" at bounding box center [772, 23] width 21 height 11
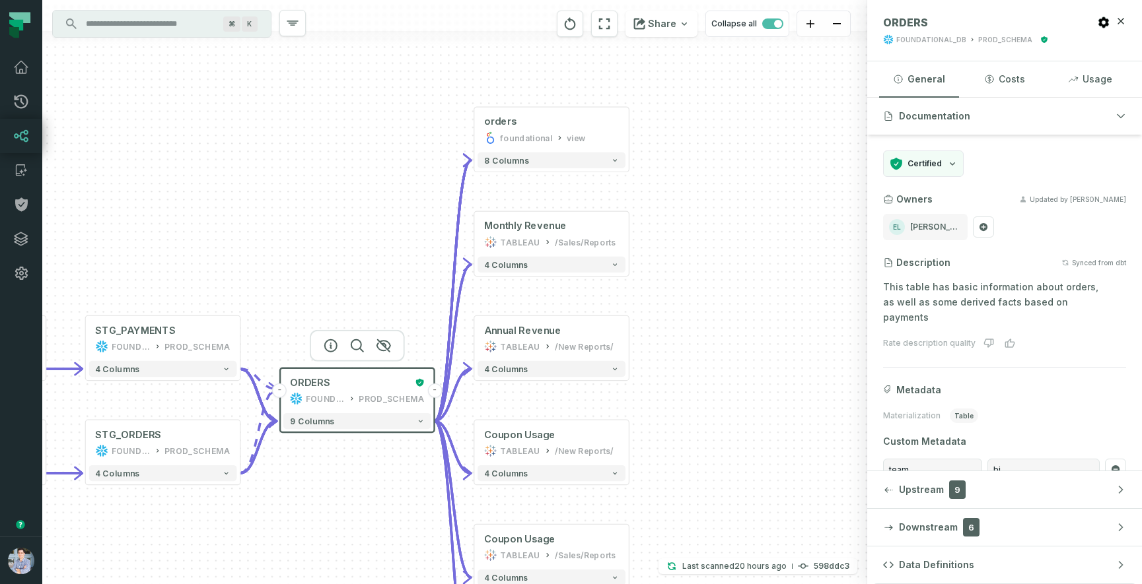
drag, startPoint x: 597, startPoint y: 427, endPoint x: 376, endPoint y: 519, distance: 239.5
click at [376, 519] on div "sources prod_data oracle_source - 7 columns sources prod_data prod_schema - 7 c…" at bounding box center [454, 292] width 825 height 584
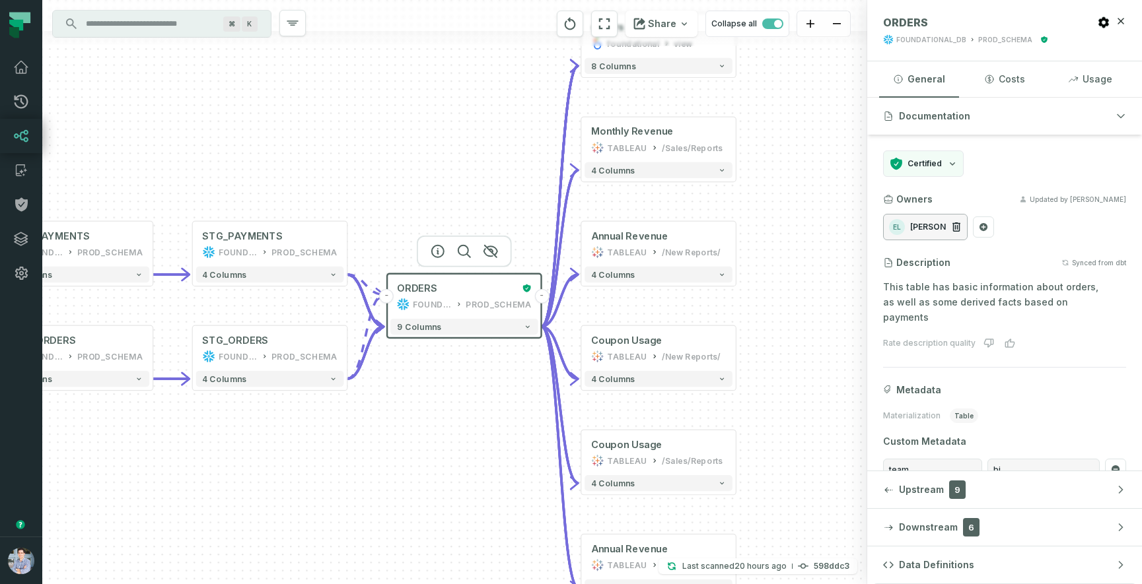
drag, startPoint x: 781, startPoint y: 314, endPoint x: 890, endPoint y: 219, distance: 144.7
click at [890, 219] on div "sources prod_data oracle_source - 7 columns sources prod_data prod_schema - 7 c…" at bounding box center [592, 292] width 1100 height 584
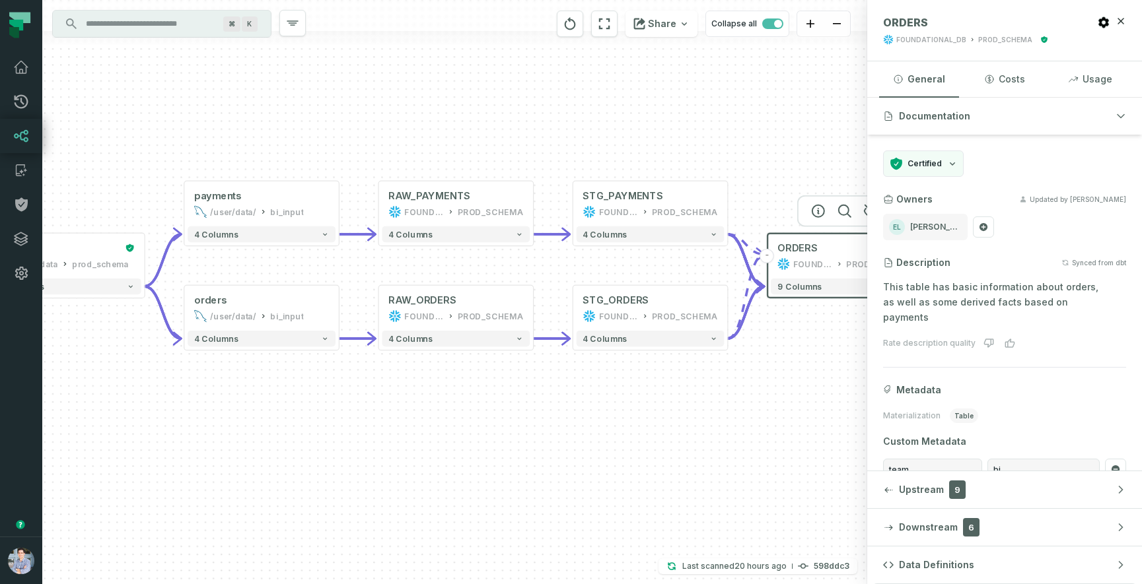
drag, startPoint x: 387, startPoint y: 491, endPoint x: 767, endPoint y: 451, distance: 382.5
click at [767, 451] on div "sources prod_data oracle_source - 7 columns sources prod_data prod_schema - 7 c…" at bounding box center [454, 292] width 825 height 584
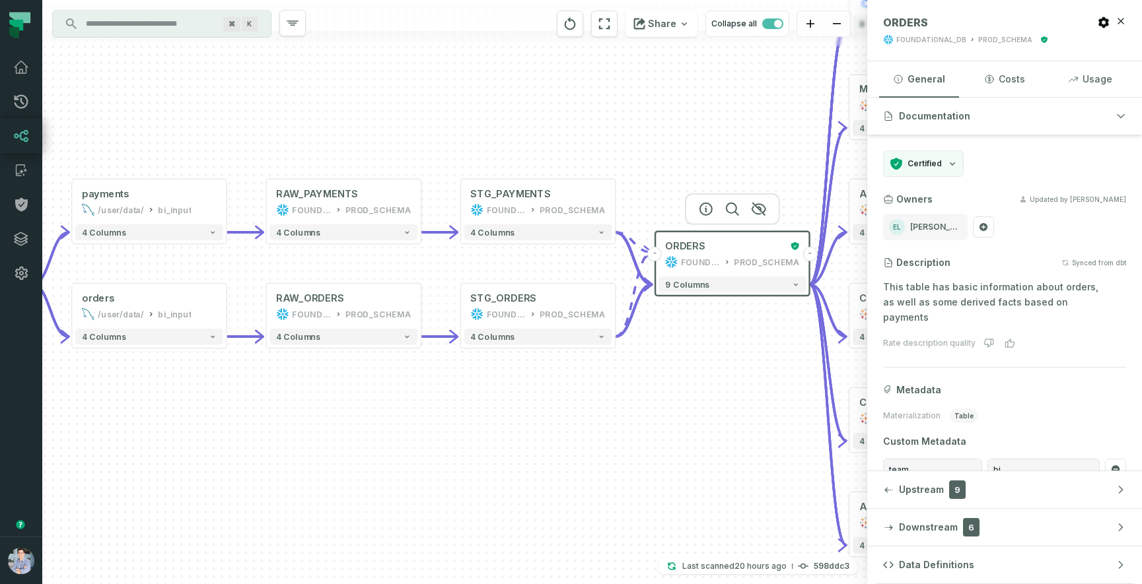
drag, startPoint x: 355, startPoint y: 505, endPoint x: 242, endPoint y: 503, distance: 112.3
click at [242, 503] on div "sources prod_data oracle_source - 7 columns sources prod_data prod_schema - 7 c…" at bounding box center [454, 292] width 825 height 584
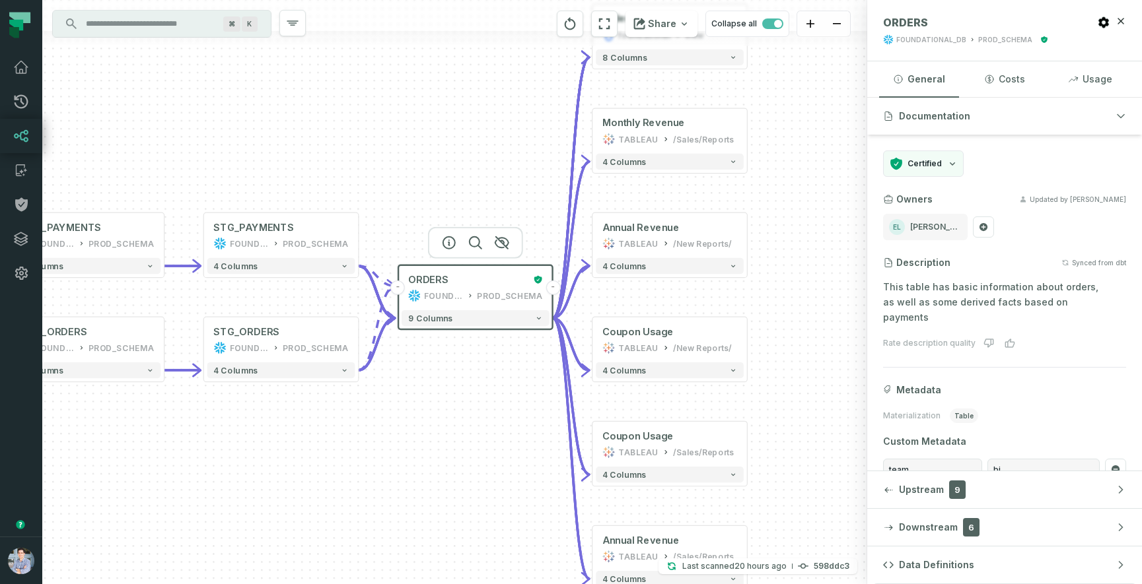
drag, startPoint x: 558, startPoint y: 453, endPoint x: 301, endPoint y: 487, distance: 259.1
click at [301, 487] on div "sources prod_data oracle_source - 7 columns sources prod_data prod_schema - 7 c…" at bounding box center [454, 292] width 825 height 584
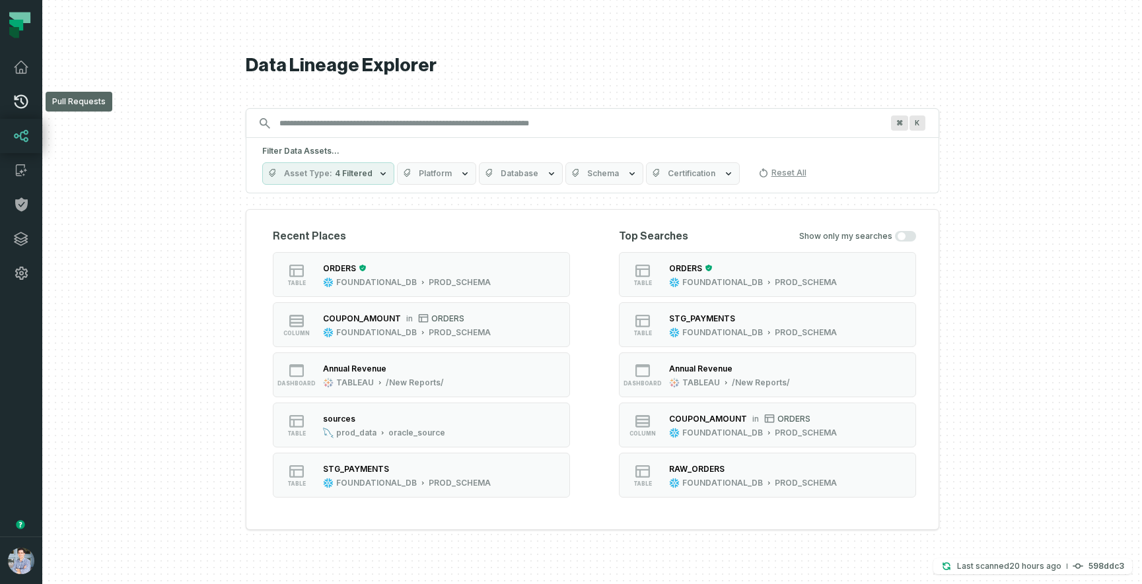
click at [16, 94] on icon at bounding box center [21, 102] width 16 height 16
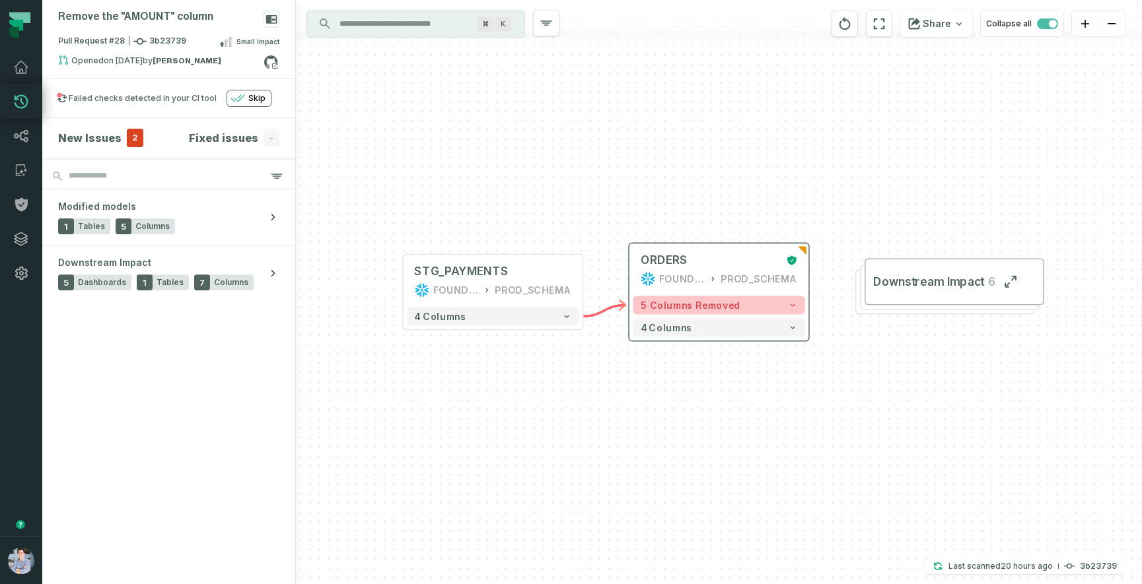
click at [763, 306] on button "5 columns removed" at bounding box center [719, 305] width 172 height 18
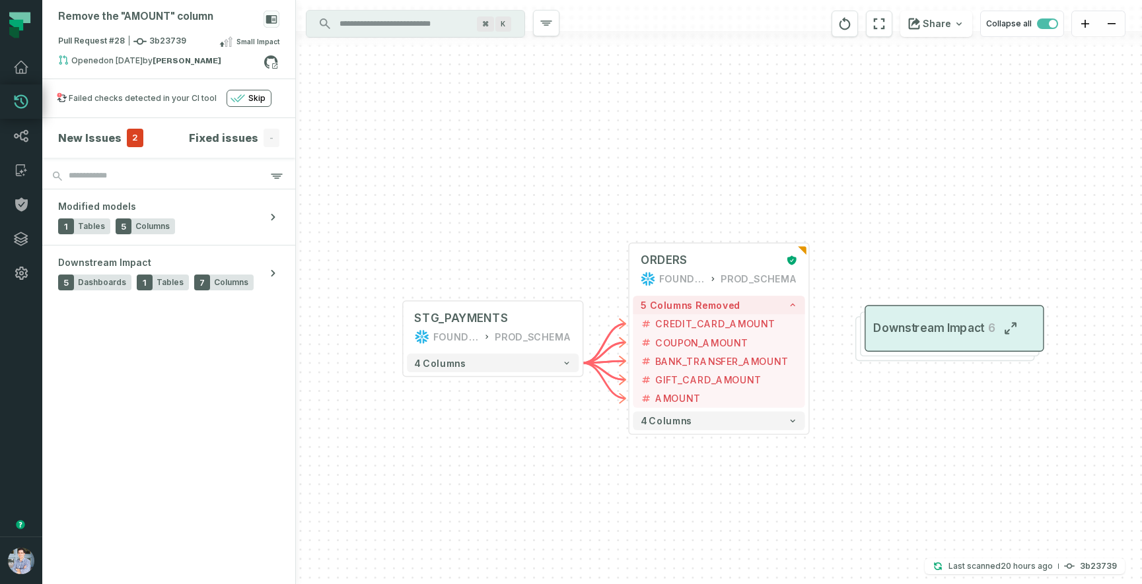
click at [900, 351] on button "Downstream Impact 6" at bounding box center [954, 328] width 180 height 47
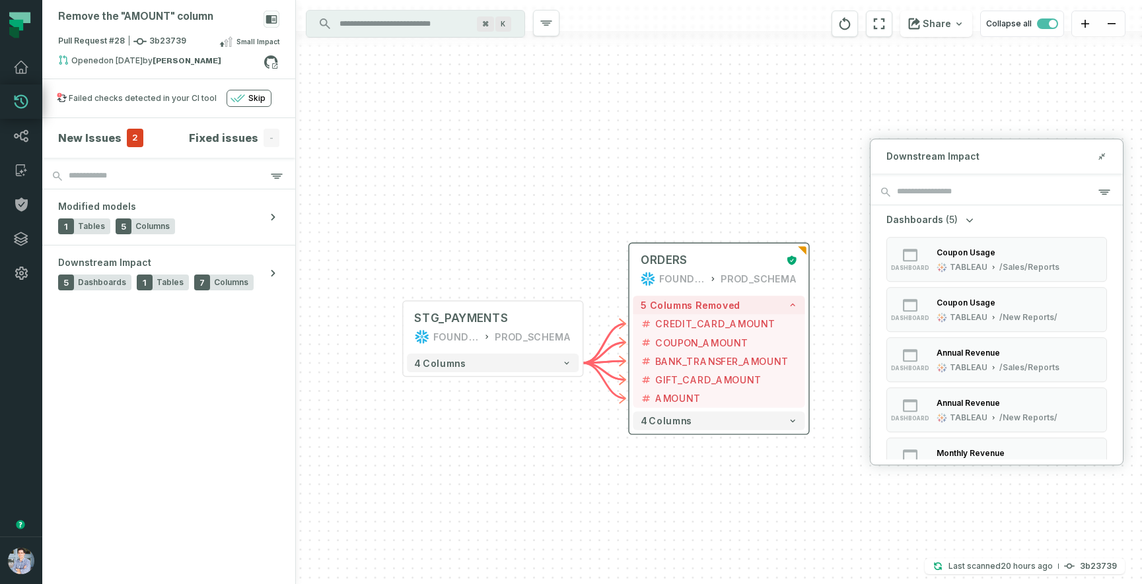
click at [807, 334] on div "5 columns removed - CREDIT_CARD_AMOUNT - COUPON_AMOUNT + - BANK_TRANSFER_AMOUNT…" at bounding box center [719, 364] width 180 height 142
click at [849, 322] on div "+ ORDERS FOUNDATIONAL_DB PROD_SCHEMA + 5 columns removed - CREDIT_CARD_AMOUNT -…" at bounding box center [719, 292] width 846 height 584
click at [813, 344] on button "+" at bounding box center [809, 343] width 17 height 17
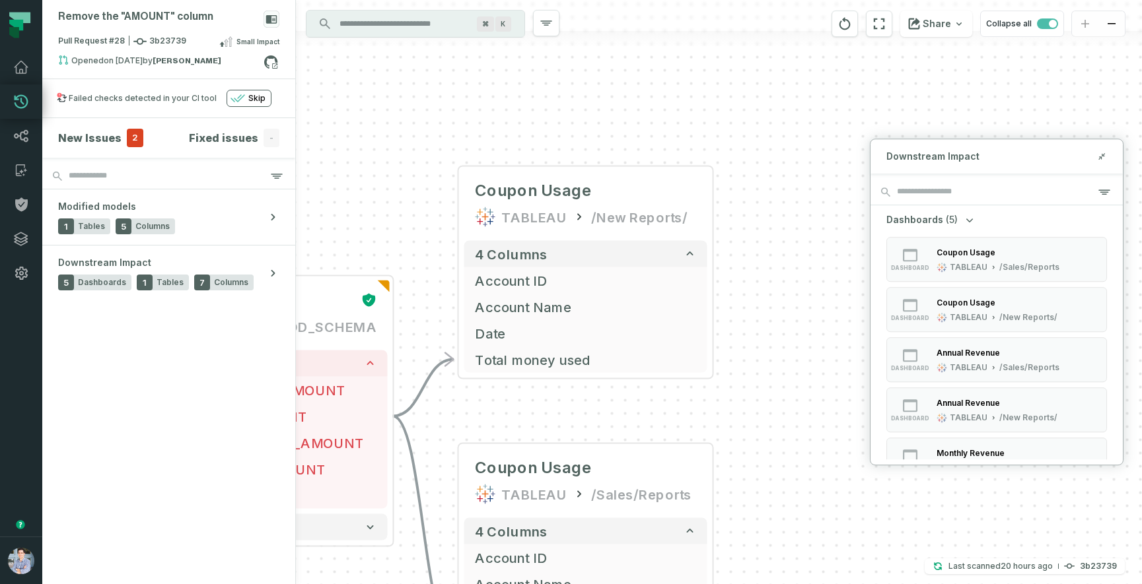
drag, startPoint x: 747, startPoint y: 426, endPoint x: 610, endPoint y: 407, distance: 138.0
click at [610, 407] on div "+ Coupon Usage TABLEAU /New Reports/ 4 columns + Account ID + Account Name + Da…" at bounding box center [719, 292] width 846 height 584
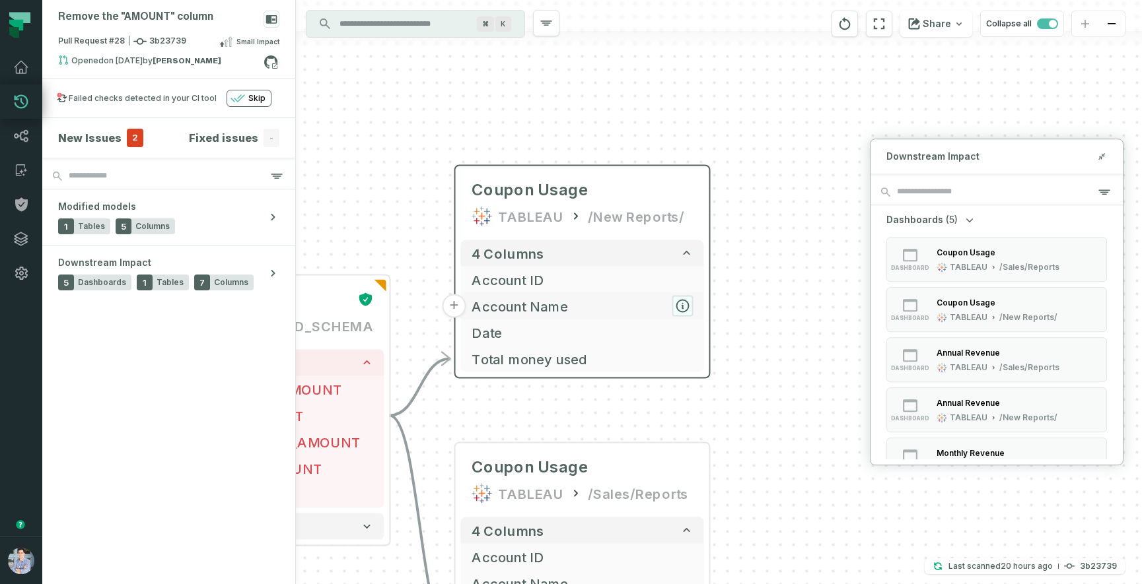
click at [689, 308] on icon "button" at bounding box center [683, 307] width 16 height 16
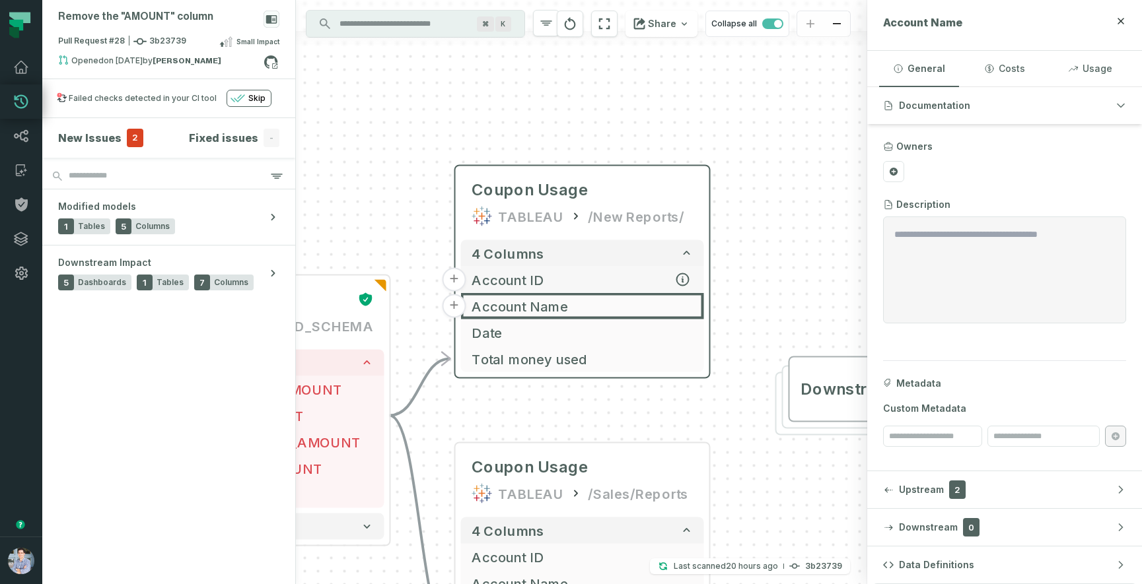
click at [546, 280] on span "Account ID" at bounding box center [583, 280] width 222 height 20
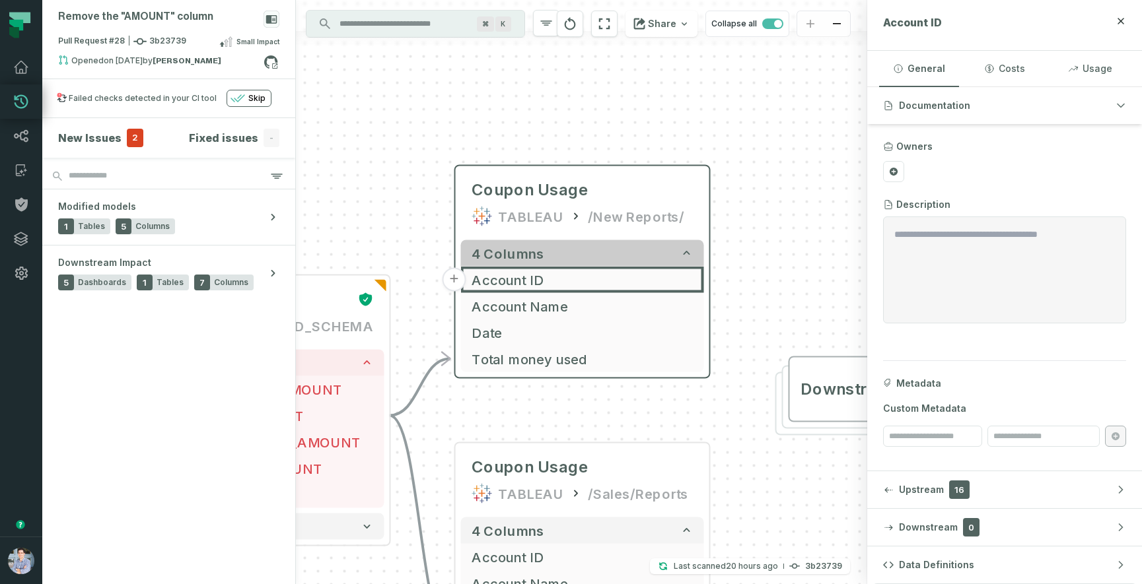
click at [503, 258] on span "4 columns" at bounding box center [508, 254] width 73 height 16
click at [502, 328] on span "Date" at bounding box center [583, 333] width 222 height 20
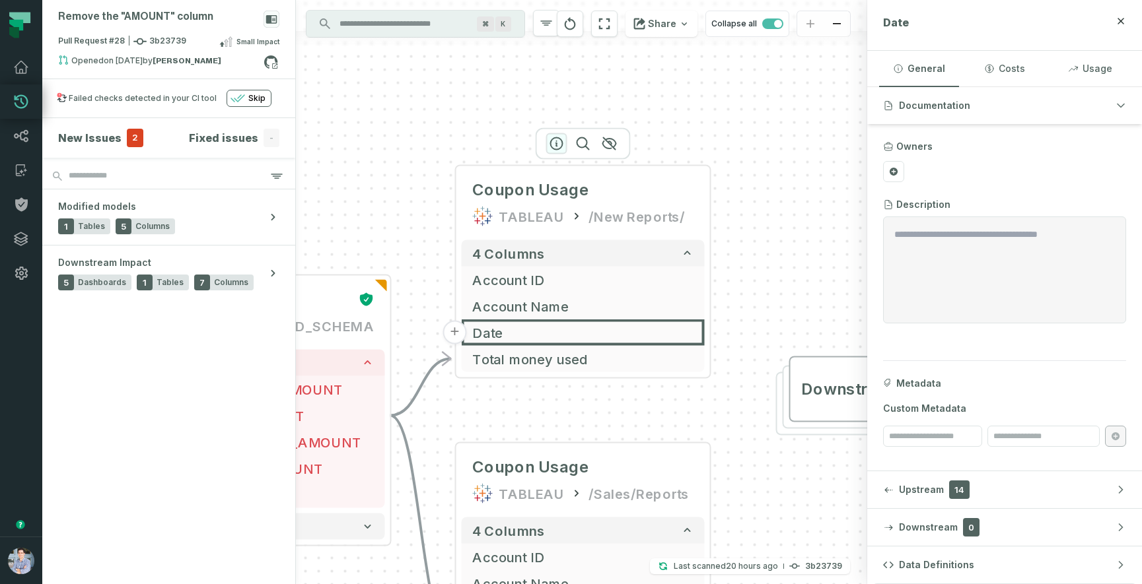
click at [555, 143] on icon "button" at bounding box center [557, 144] width 16 height 16
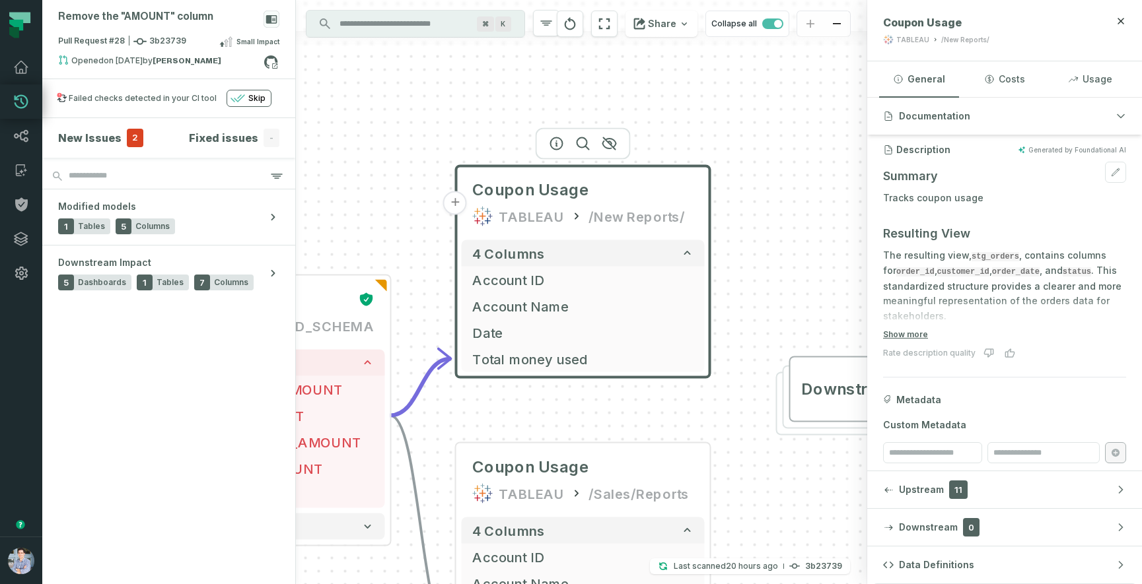
scroll to position [116, 0]
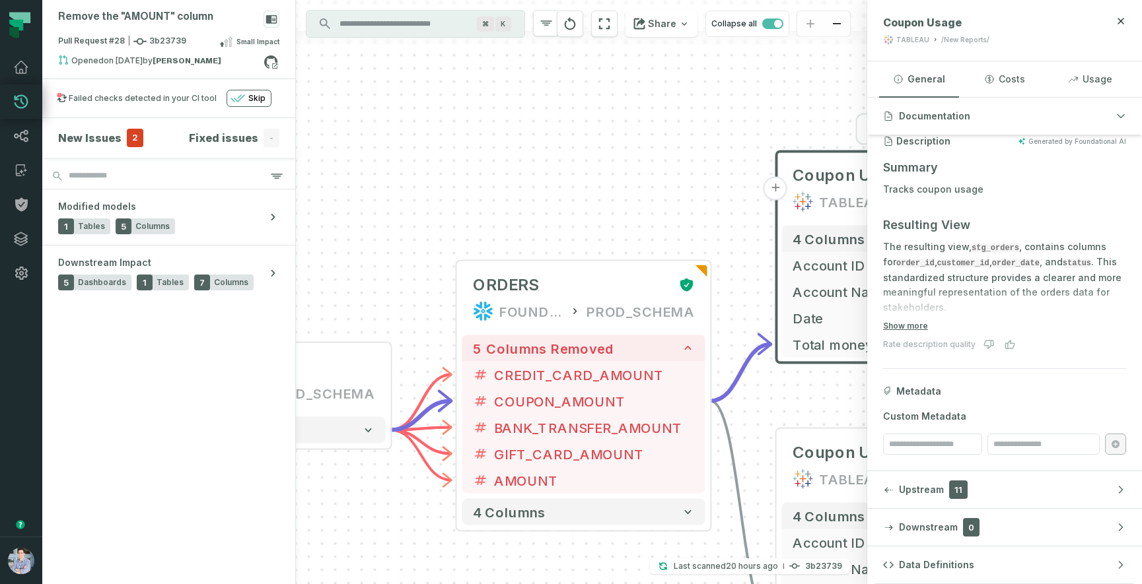
drag, startPoint x: 560, startPoint y: 415, endPoint x: 879, endPoint y: 398, distance: 319.4
click at [879, 398] on div "Remove the "AMOUNT" column Pull Request #28 3b23739 Small Impact Opened [DATE] …" at bounding box center [592, 292] width 1100 height 584
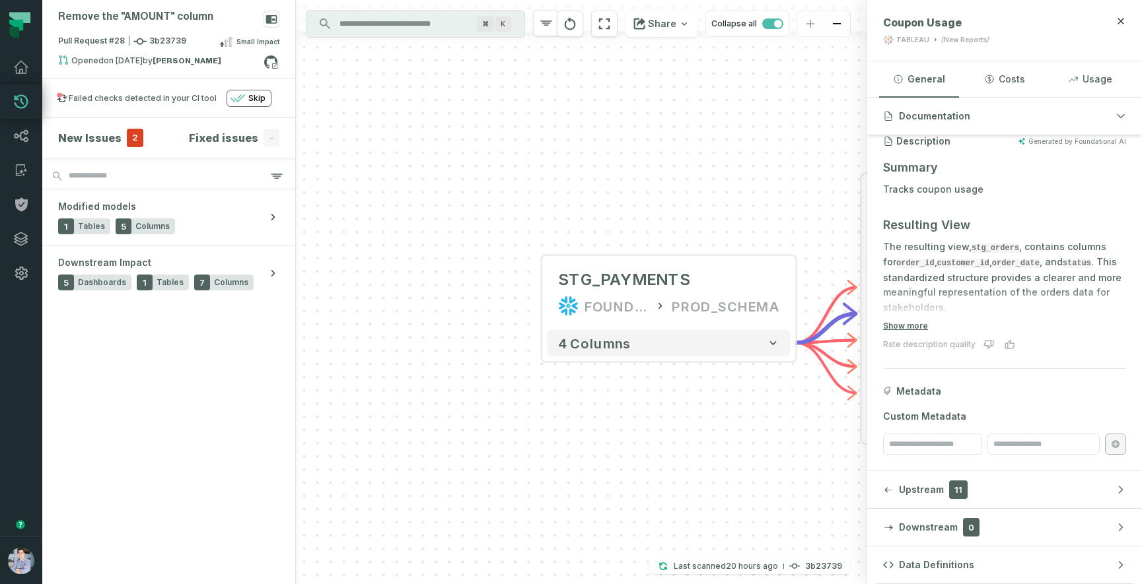
drag, startPoint x: 355, startPoint y: 524, endPoint x: 759, endPoint y: 439, distance: 412.3
click at [759, 439] on div "+ Coupon Usage TABLEAU /New Reports/ 4 columns + Account ID + Account Name + Da…" at bounding box center [581, 292] width 571 height 584
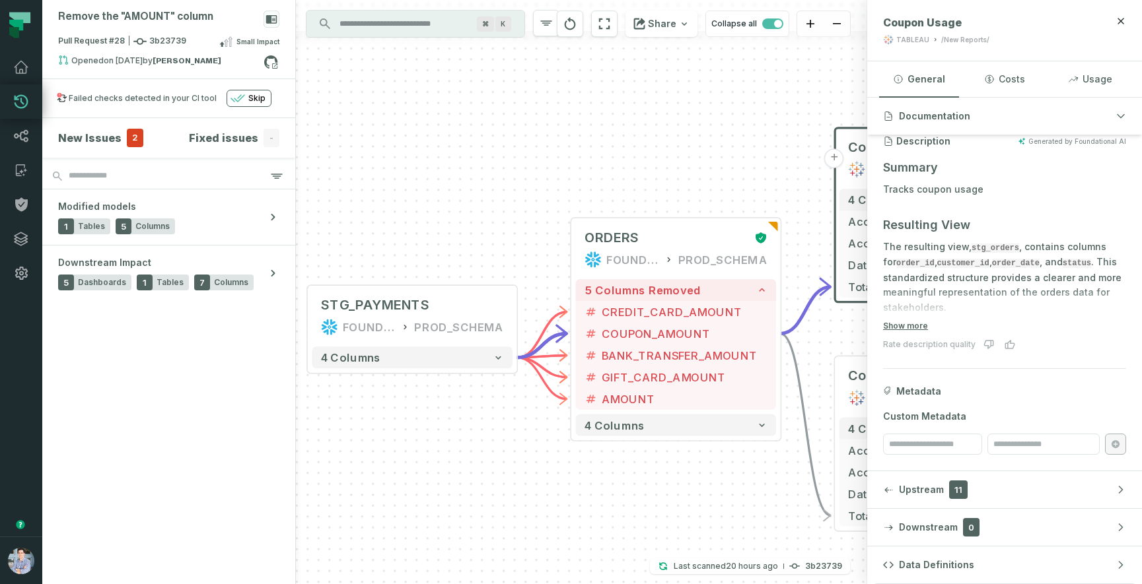
drag, startPoint x: 759, startPoint y: 446, endPoint x: 489, endPoint y: 444, distance: 270.1
click at [489, 444] on div "+ Coupon Usage TABLEAU /New Reports/ 4 columns + Account ID + Account Name + Da…" at bounding box center [581, 292] width 571 height 584
